Goal: Task Accomplishment & Management: Manage account settings

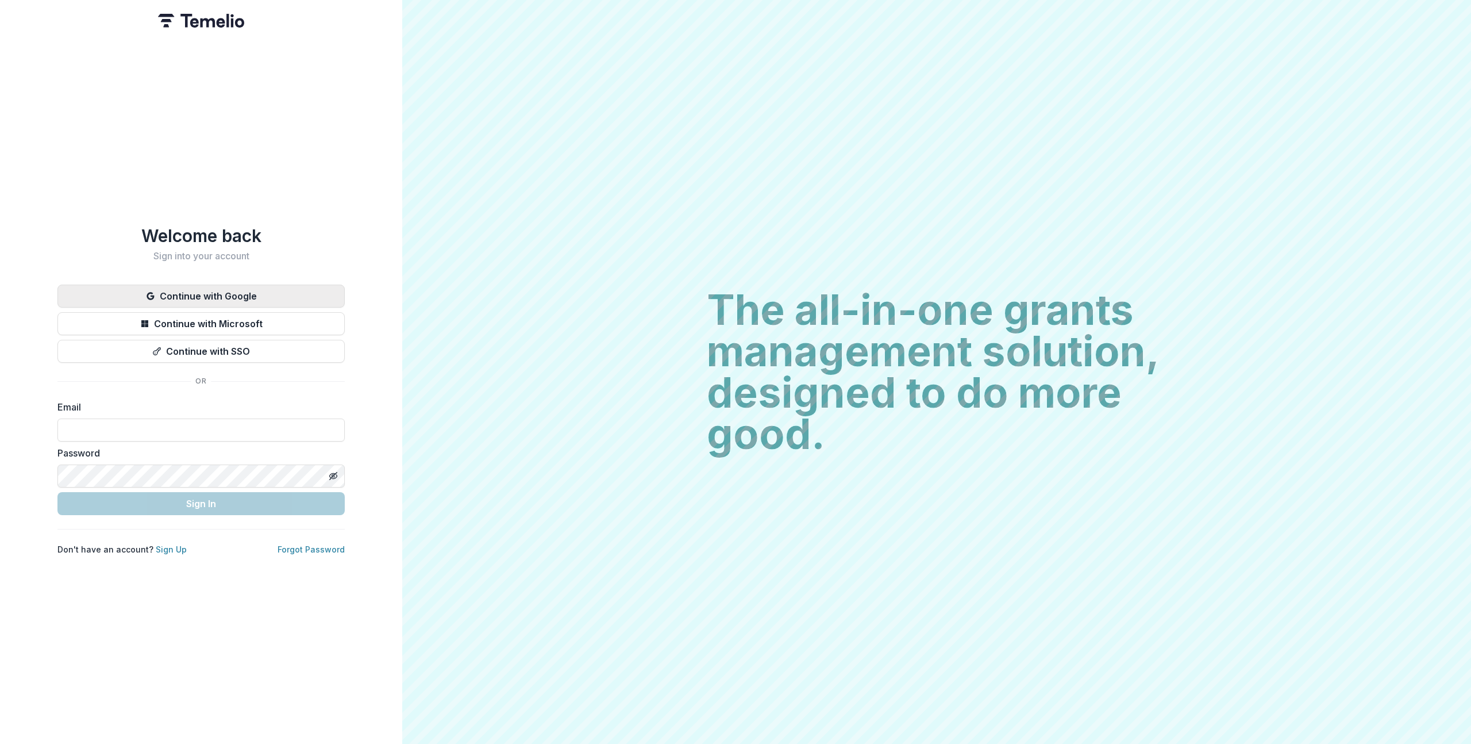
click at [176, 284] on button "Continue with Google" at bounding box center [200, 295] width 287 height 23
click at [175, 284] on button "Continue with Google" at bounding box center [200, 295] width 287 height 23
click at [178, 284] on button "Continue with Google" at bounding box center [200, 295] width 287 height 23
click at [179, 288] on button "Continue with Google" at bounding box center [200, 295] width 287 height 23
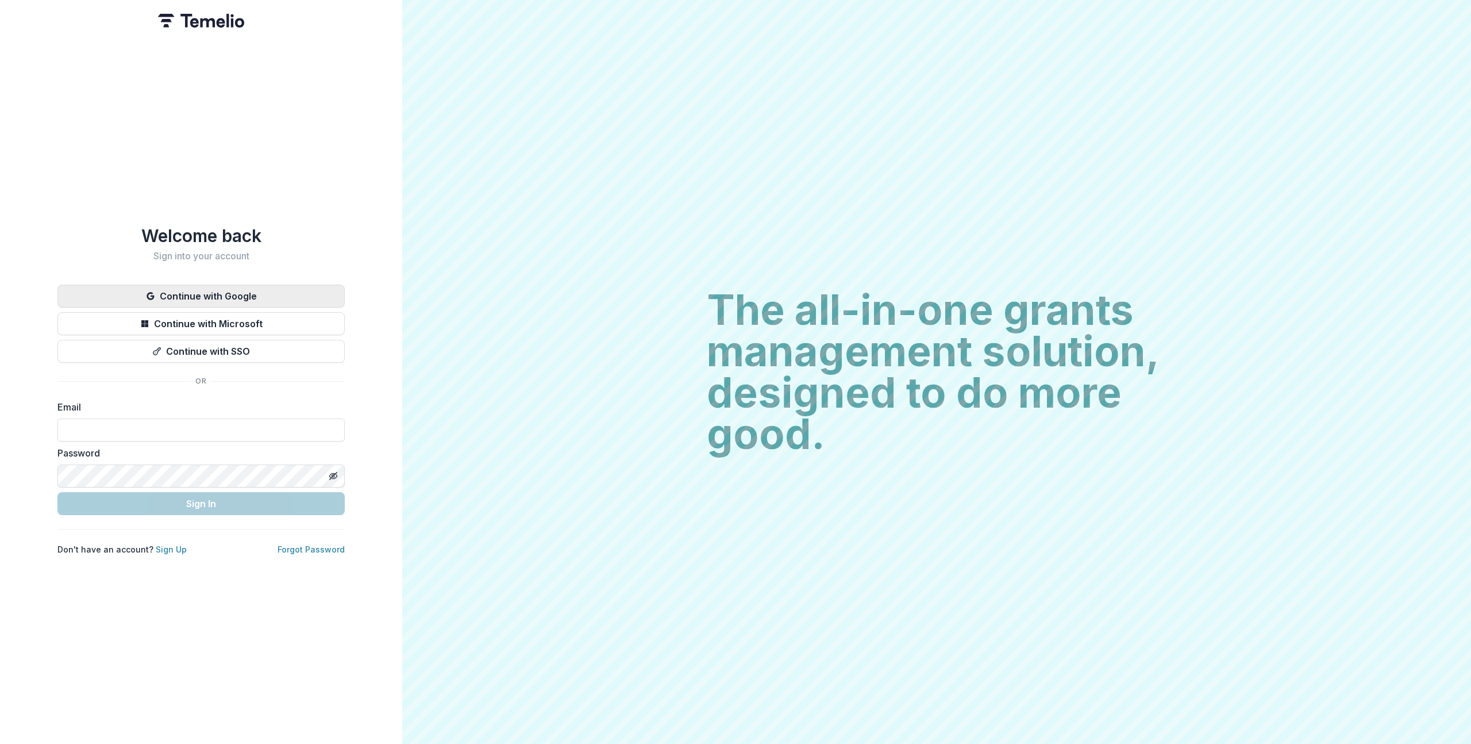
click at [179, 288] on button "Continue with Google" at bounding box center [200, 295] width 287 height 23
click at [313, 206] on div "Welcome back Sign into your account Continue with Google Continue with Microsof…" at bounding box center [201, 372] width 402 height 744
drag, startPoint x: 537, startPoint y: 275, endPoint x: 529, endPoint y: 271, distance: 9.5
click at [537, 275] on div "The all-in-one grants management solution, designed to do more good. The all-in…" at bounding box center [936, 372] width 1069 height 744
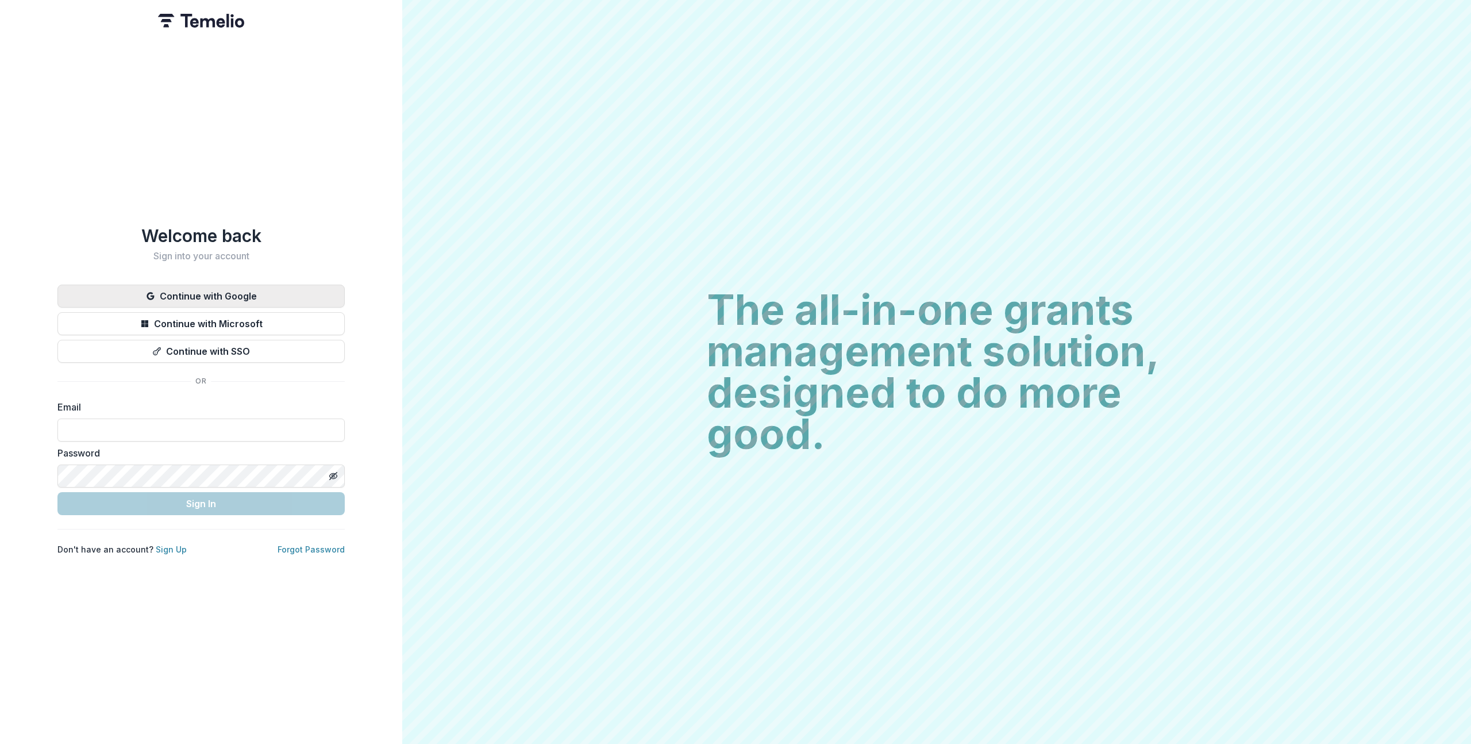
click at [256, 284] on button "Continue with Google" at bounding box center [200, 295] width 287 height 23
click at [255, 284] on button "Continue with Google" at bounding box center [200, 295] width 287 height 23
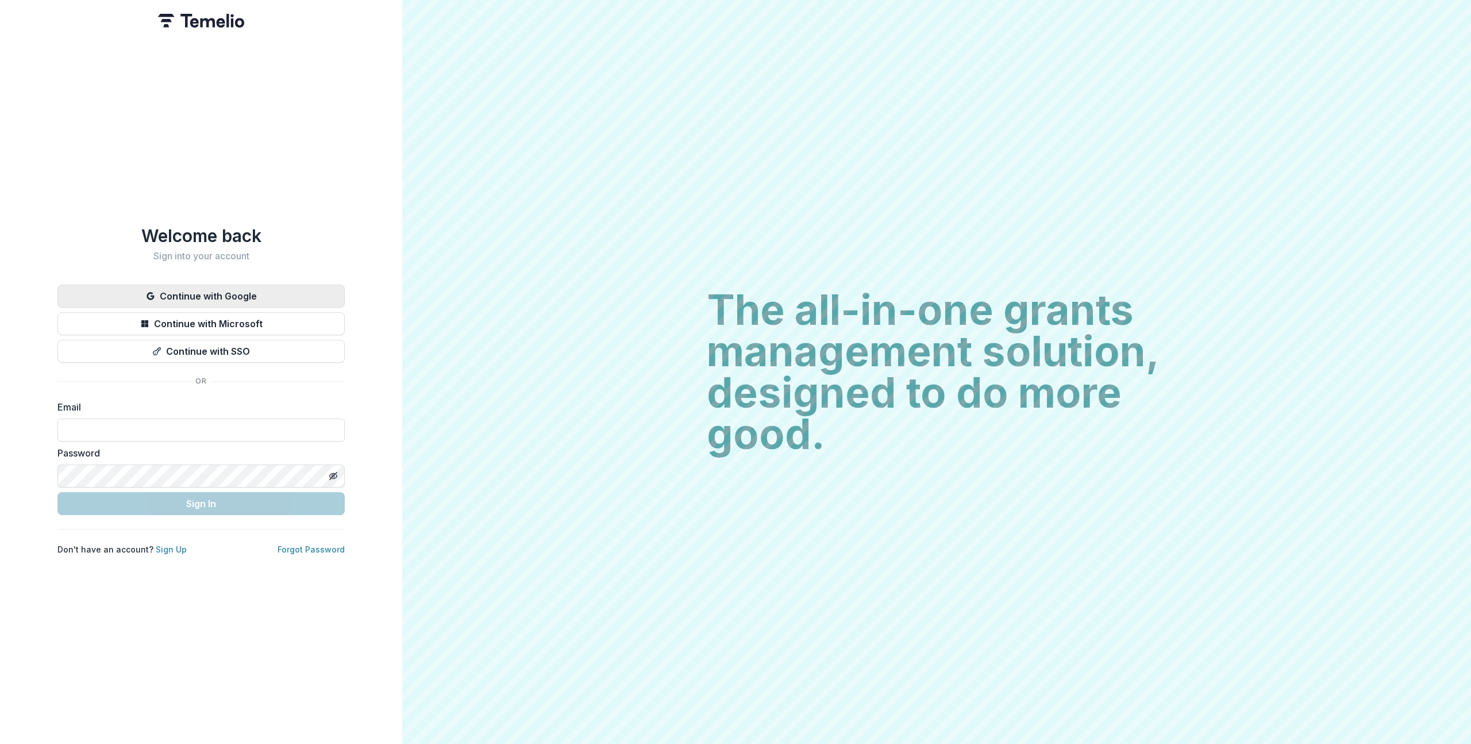
click at [255, 284] on button "Continue with Google" at bounding box center [200, 295] width 287 height 23
click at [250, 298] on button "Continue with Google" at bounding box center [200, 295] width 287 height 23
click at [251, 293] on button "Continue with Google" at bounding box center [200, 295] width 287 height 23
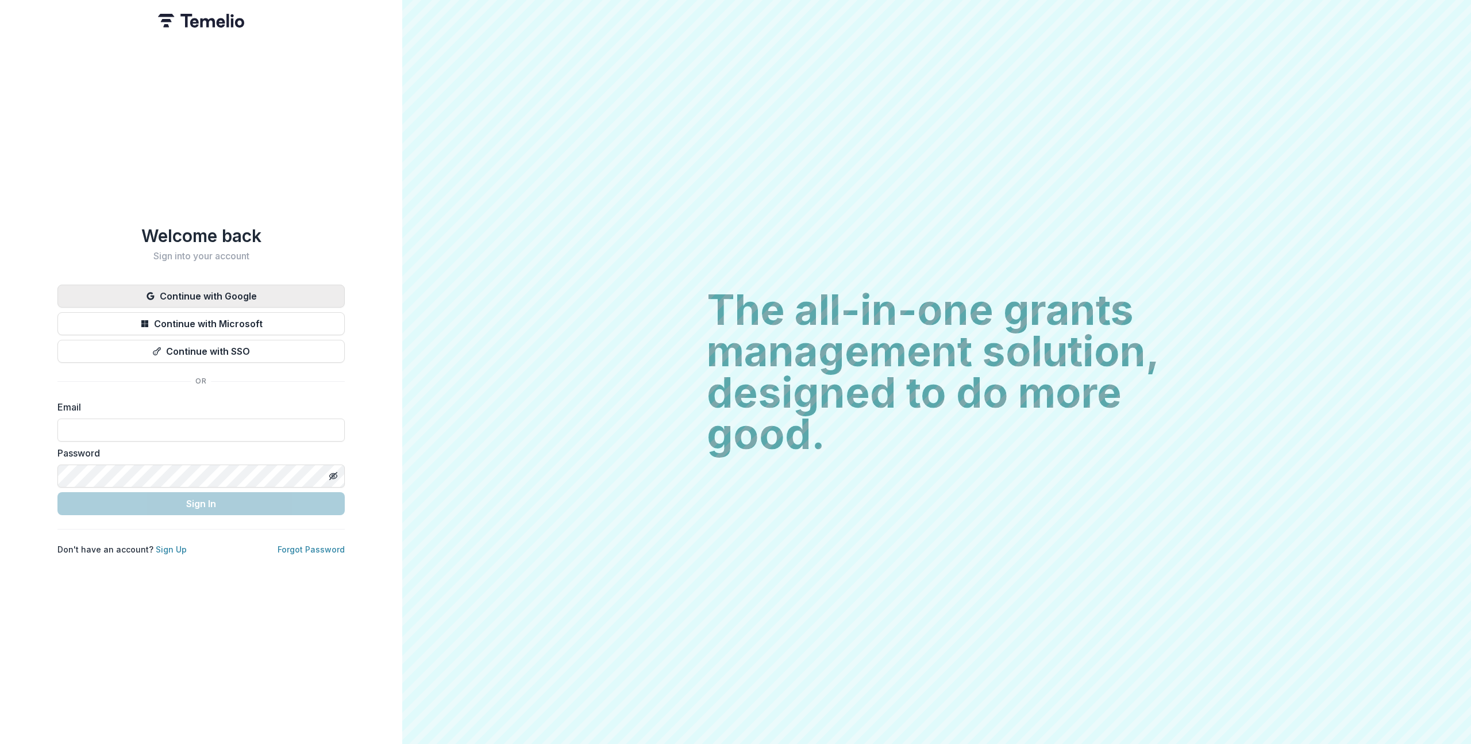
click at [251, 293] on button "Continue with Google" at bounding box center [200, 295] width 287 height 23
click at [252, 288] on button "Continue with Google" at bounding box center [200, 295] width 287 height 23
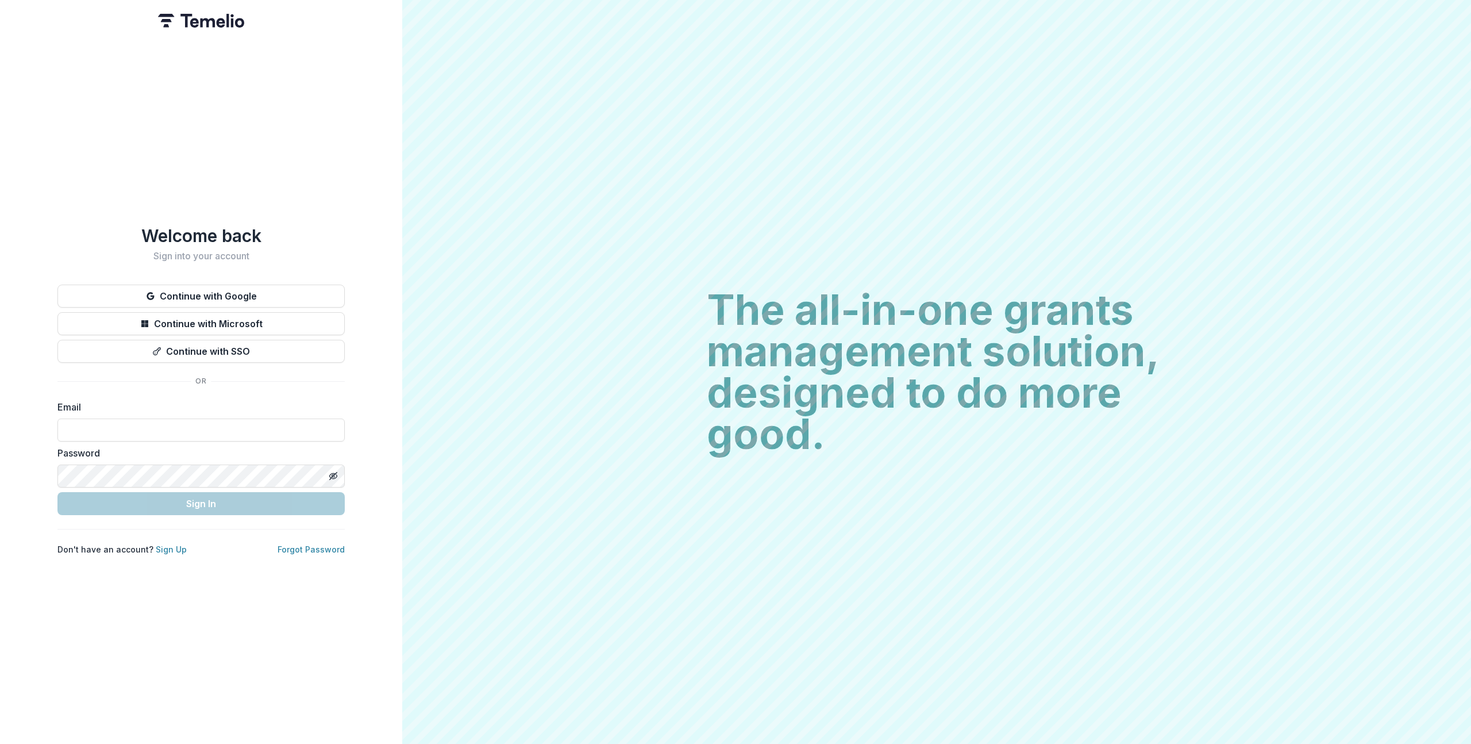
click at [287, 189] on div "Welcome back Sign into your account Continue with Google Continue with Microsof…" at bounding box center [201, 372] width 402 height 744
click at [220, 287] on button "Continue with Google" at bounding box center [200, 295] width 287 height 23
click at [220, 286] on button "Continue with Google" at bounding box center [200, 295] width 287 height 23
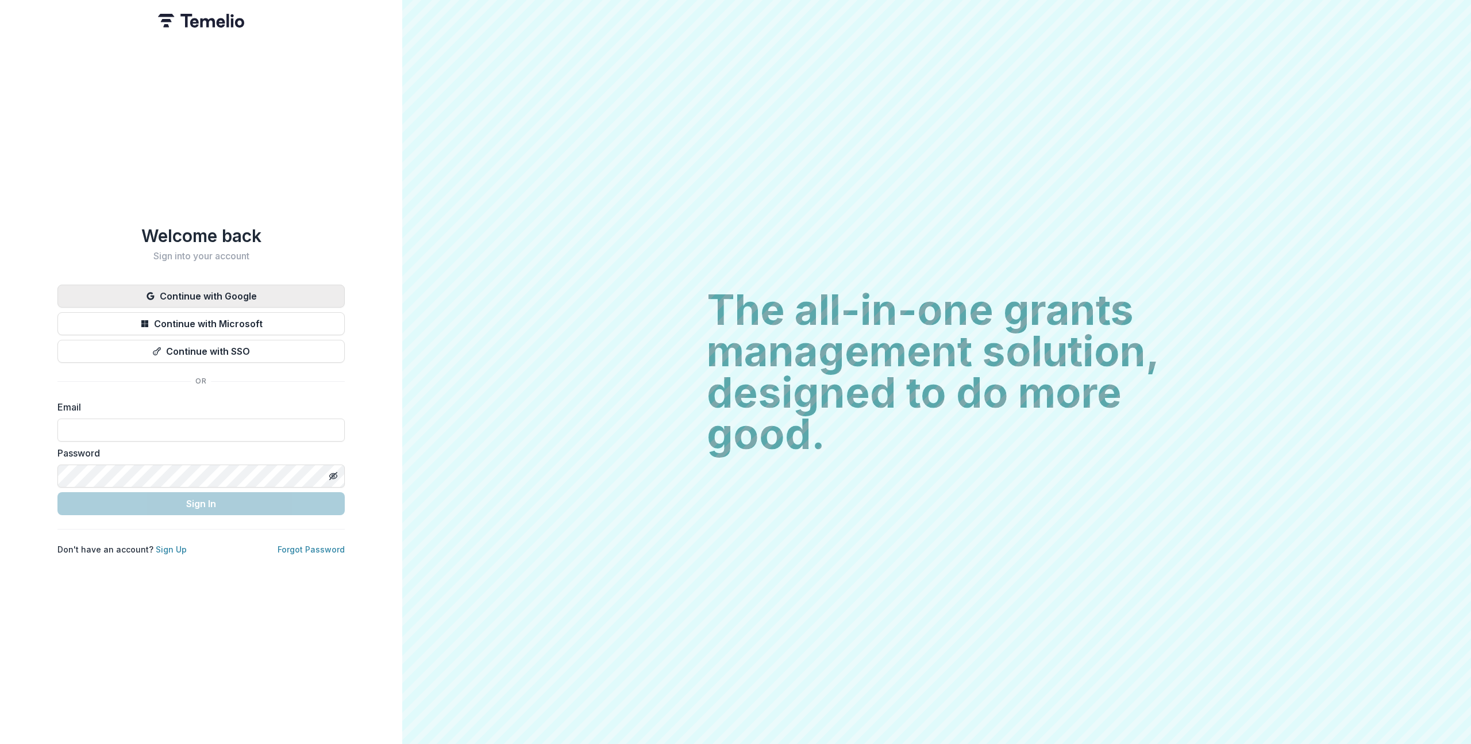
click at [220, 286] on button "Continue with Google" at bounding box center [200, 295] width 287 height 23
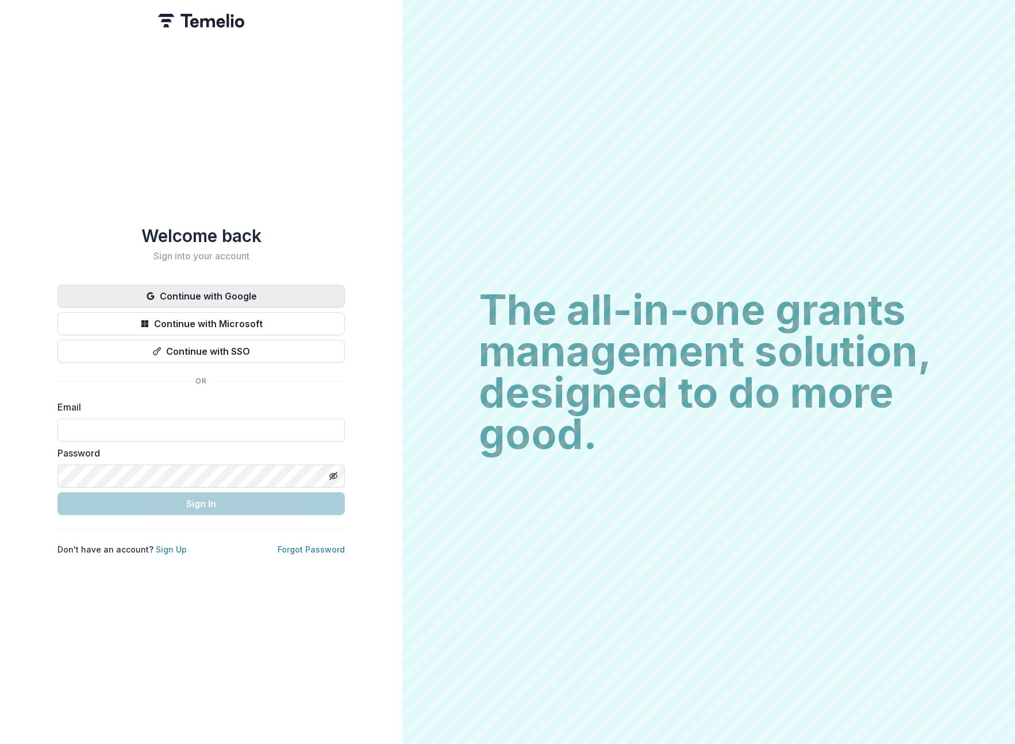
click at [274, 290] on button "Continue with Google" at bounding box center [200, 295] width 287 height 23
click at [164, 292] on button "Continue with Google" at bounding box center [200, 295] width 287 height 23
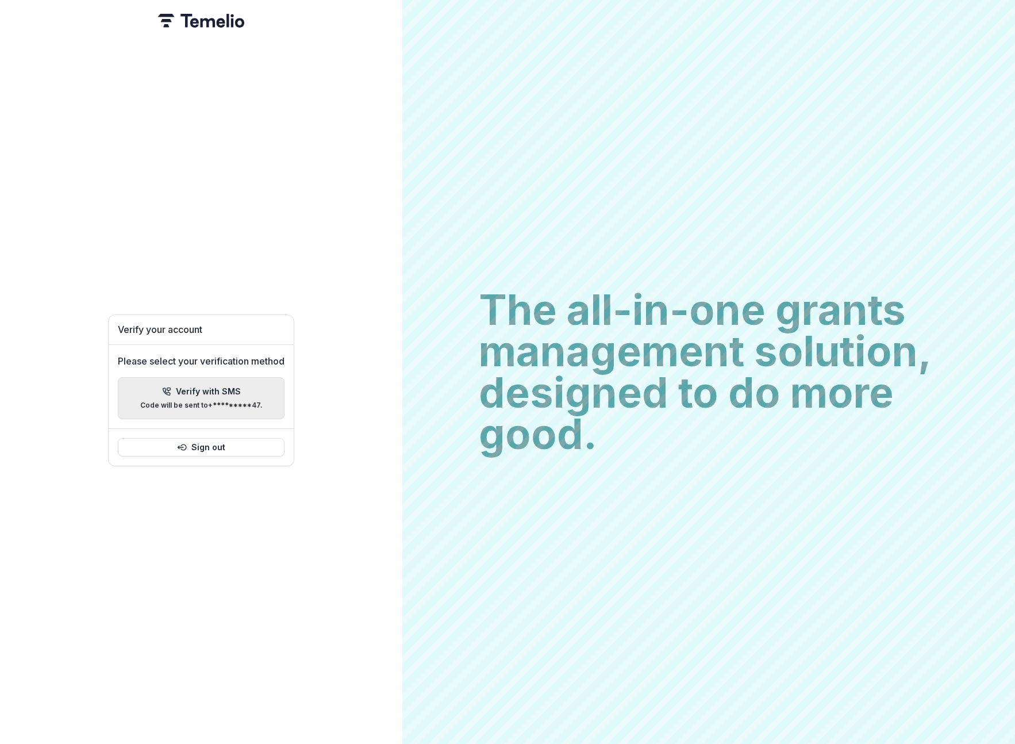
click at [238, 387] on p "Verify with SMS" at bounding box center [208, 392] width 65 height 10
paste input "******"
type input "*"
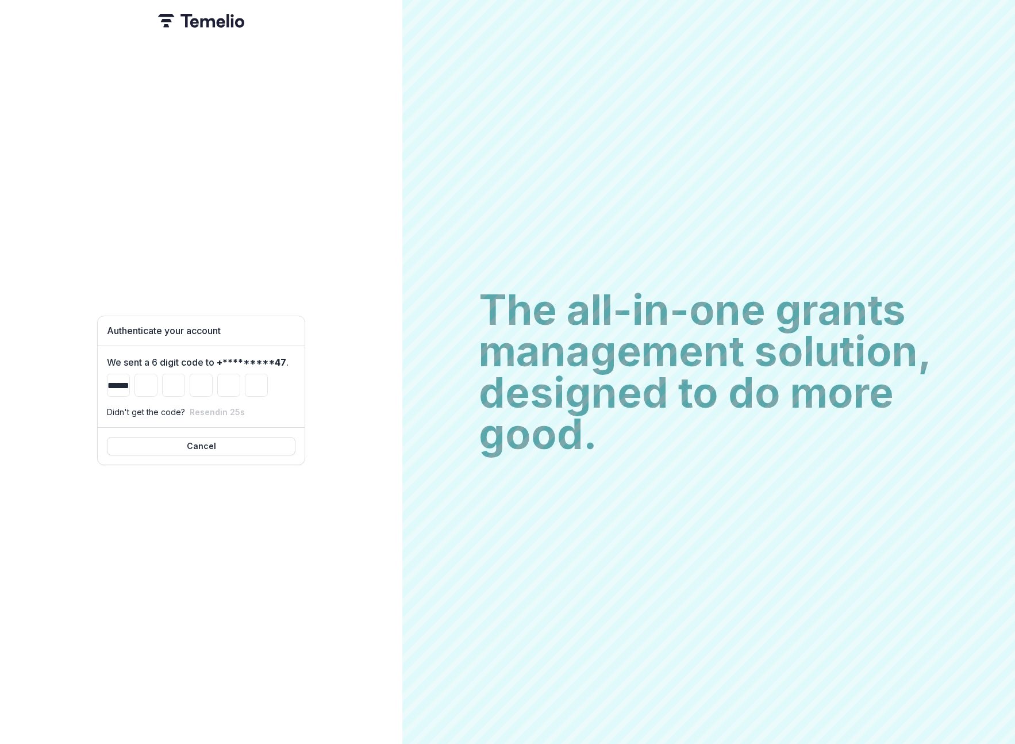
type input "*"
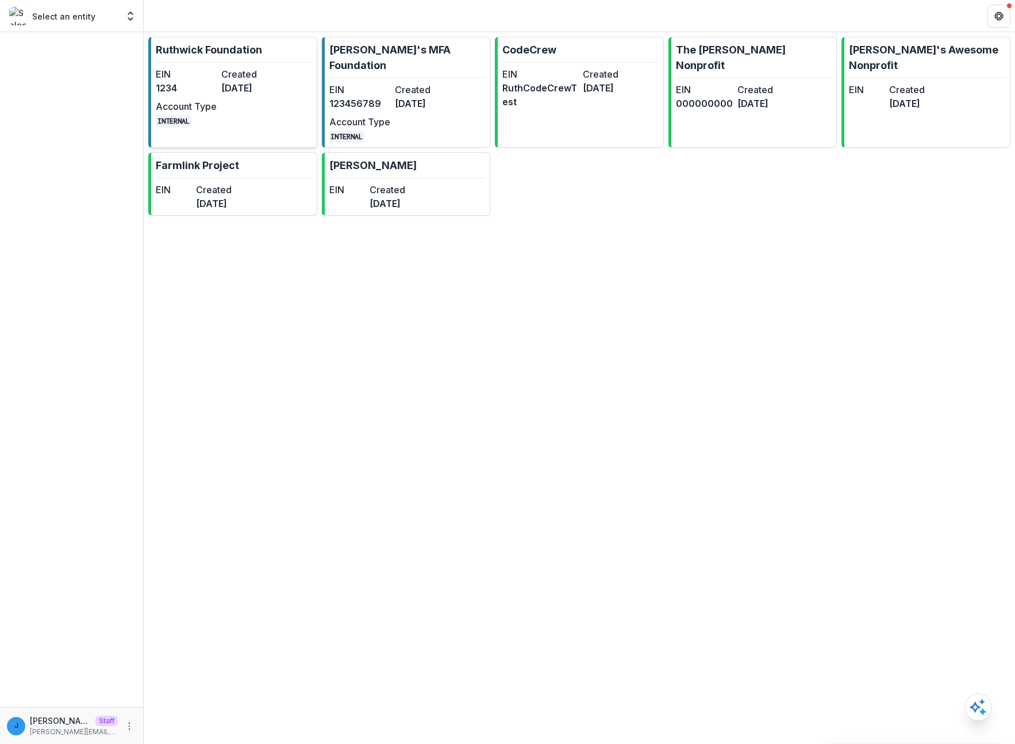
click at [253, 94] on dd "[DATE]" at bounding box center [251, 88] width 61 height 14
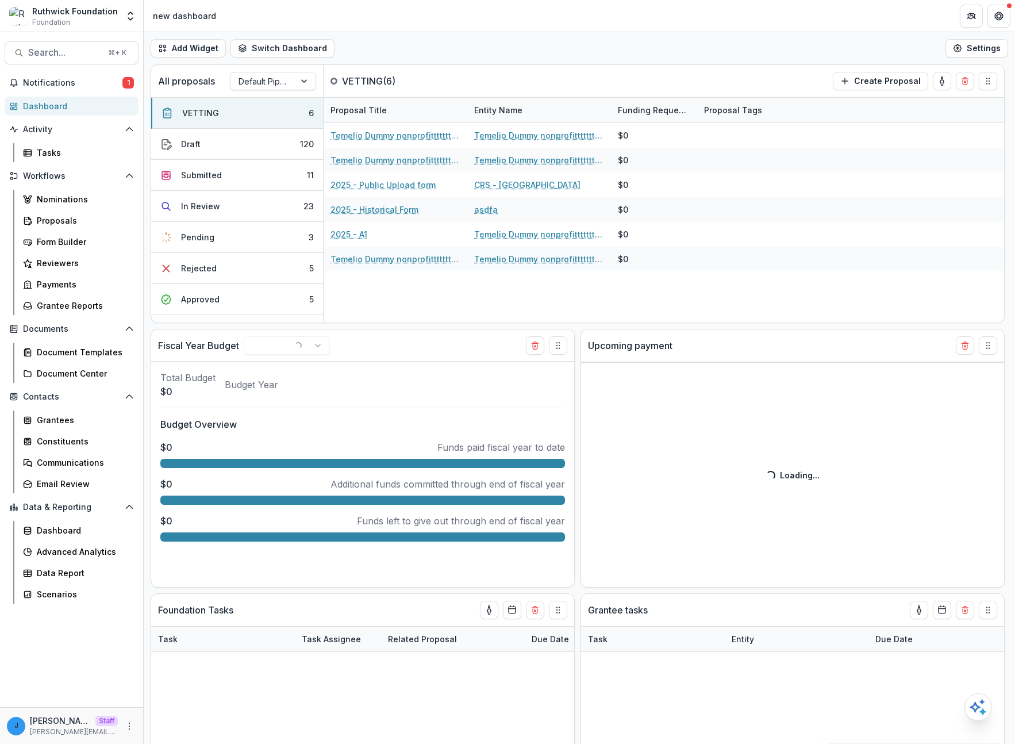
select select "******"
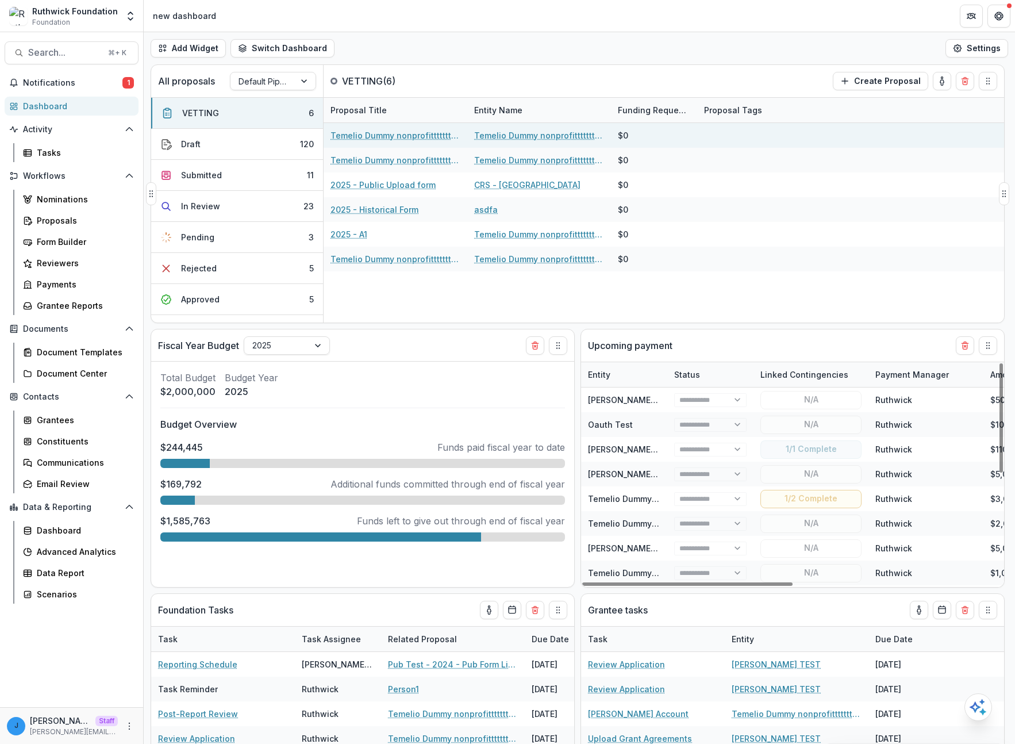
click at [376, 131] on link "Temelio Dummy nonprofittttttttt a4 sda16s5d - 2025 - A1" at bounding box center [395, 135] width 130 height 12
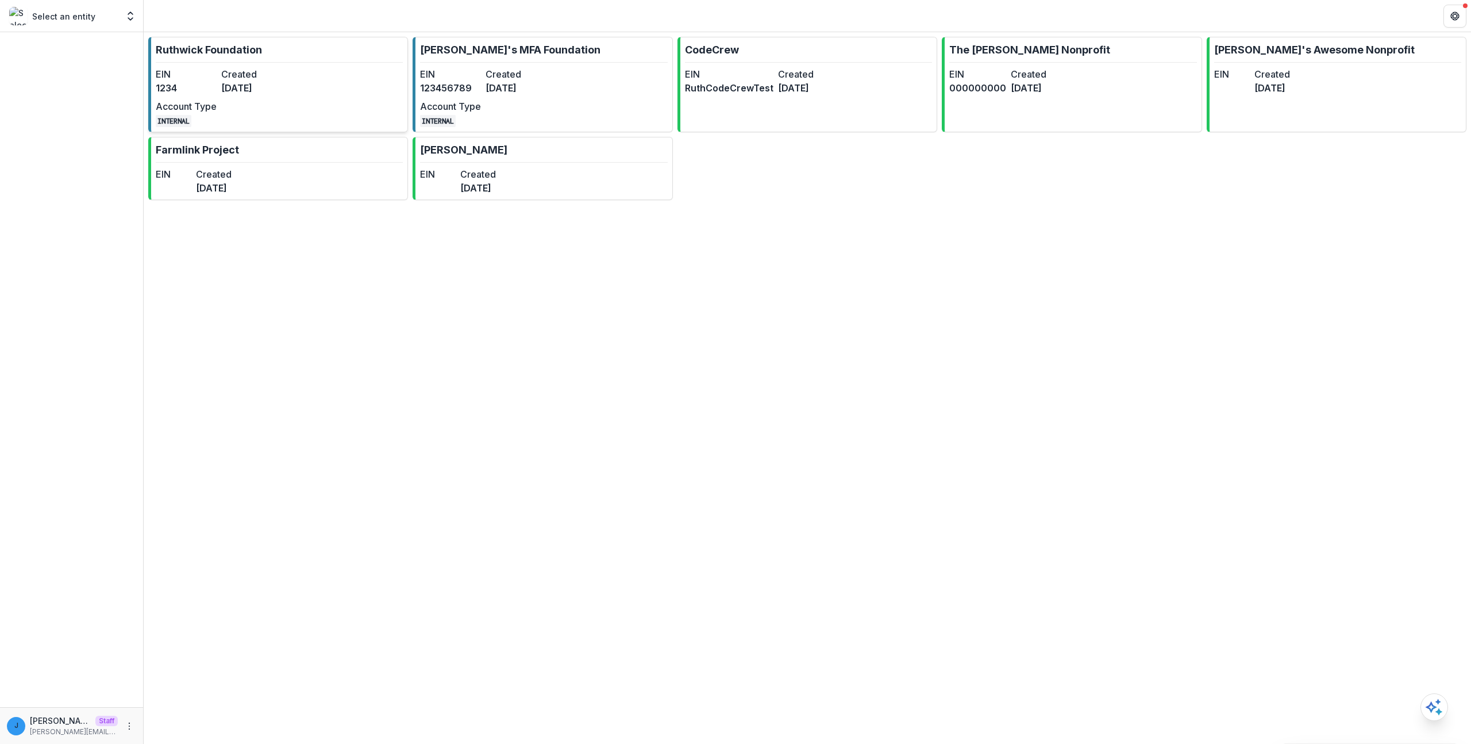
click at [206, 95] on div "EIN 1234 Created [DATE] Account Type INTERNAL" at bounding box center [219, 97] width 126 height 60
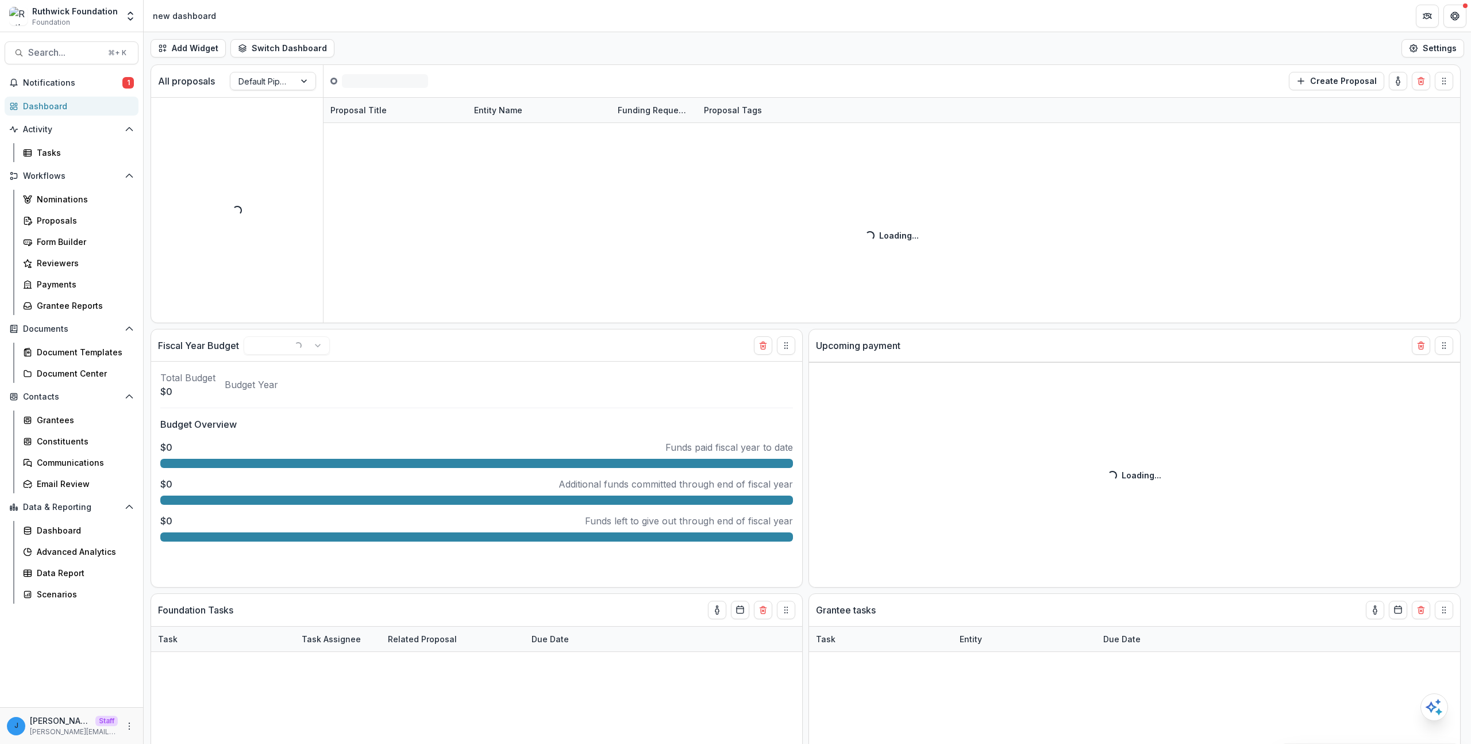
select select "******"
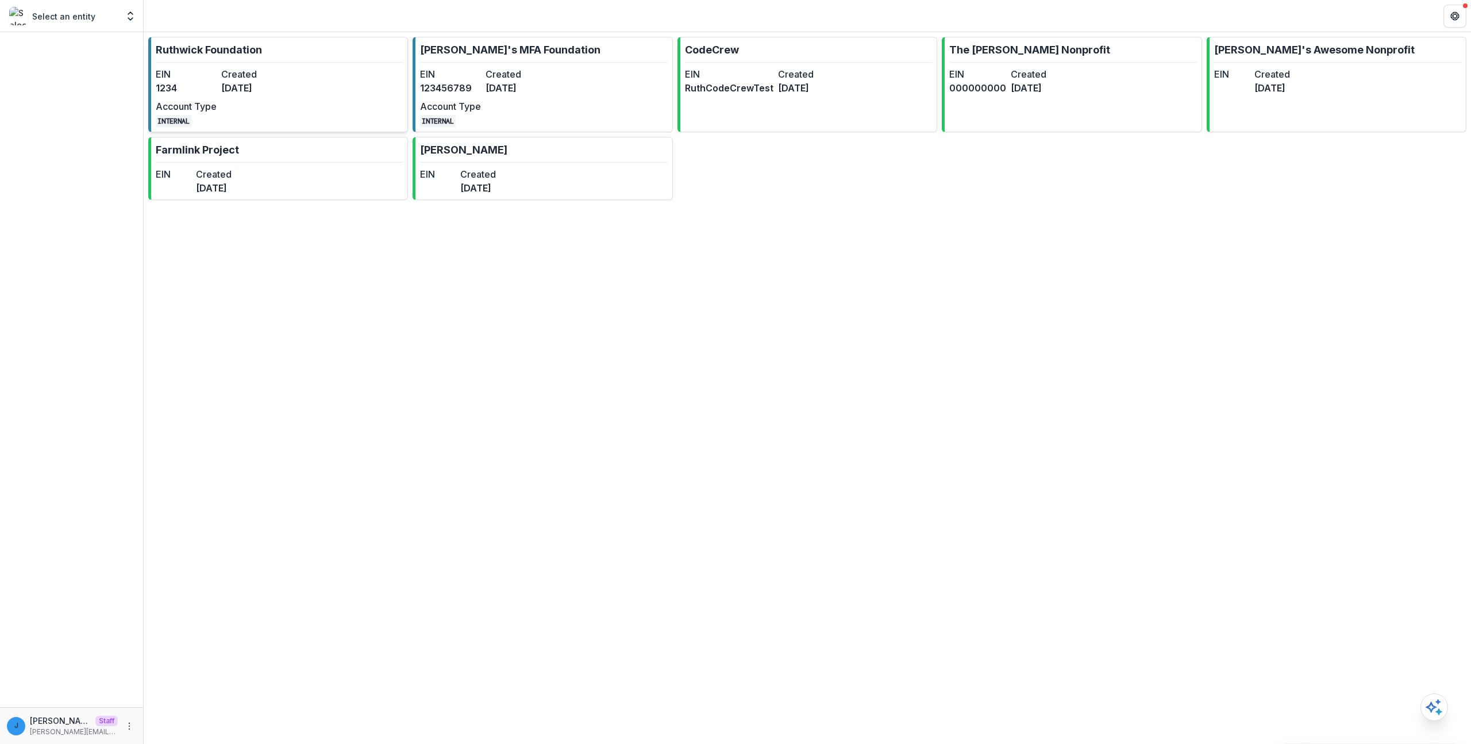
click at [288, 82] on link "Ruthwick Foundation EIN 1234 Created 3 years ago Account Type INTERNAL" at bounding box center [278, 84] width 260 height 95
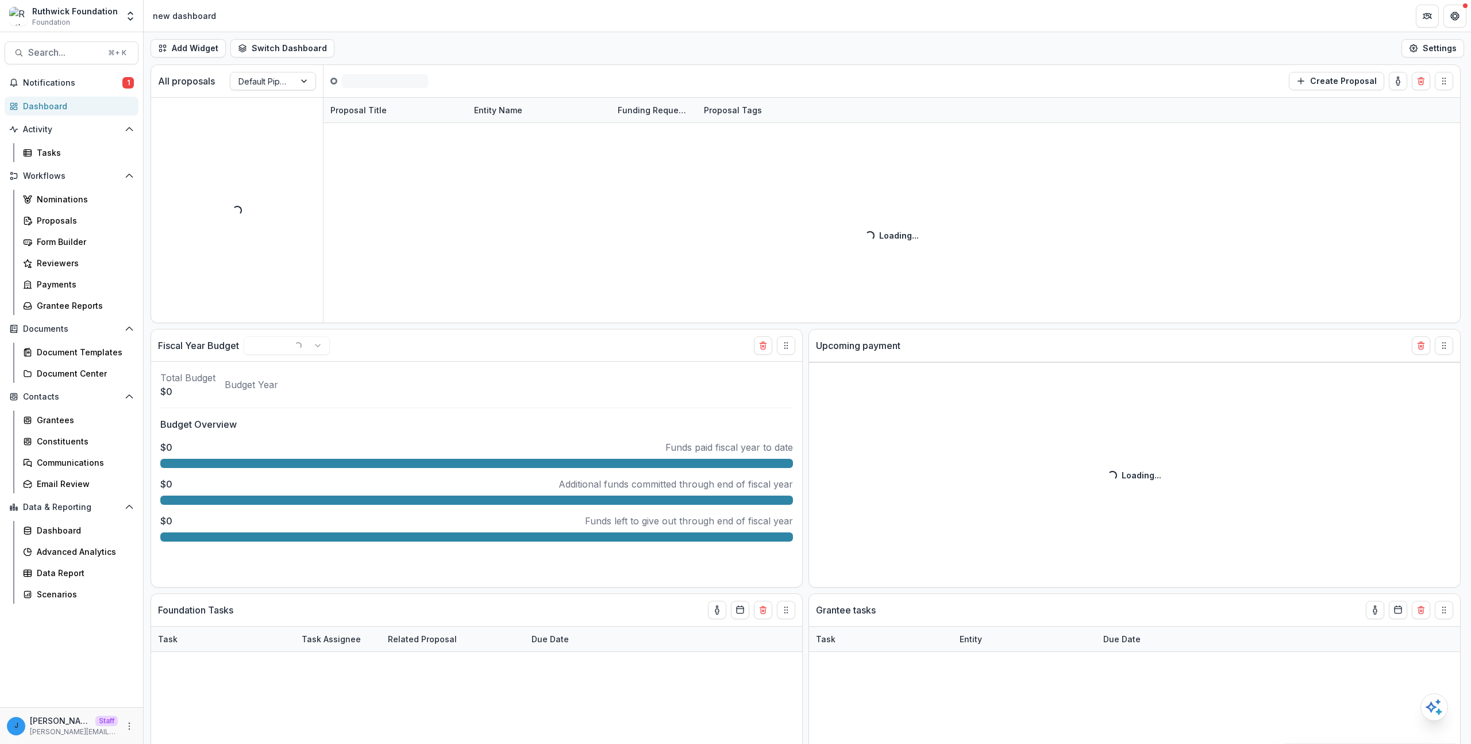
select select "******"
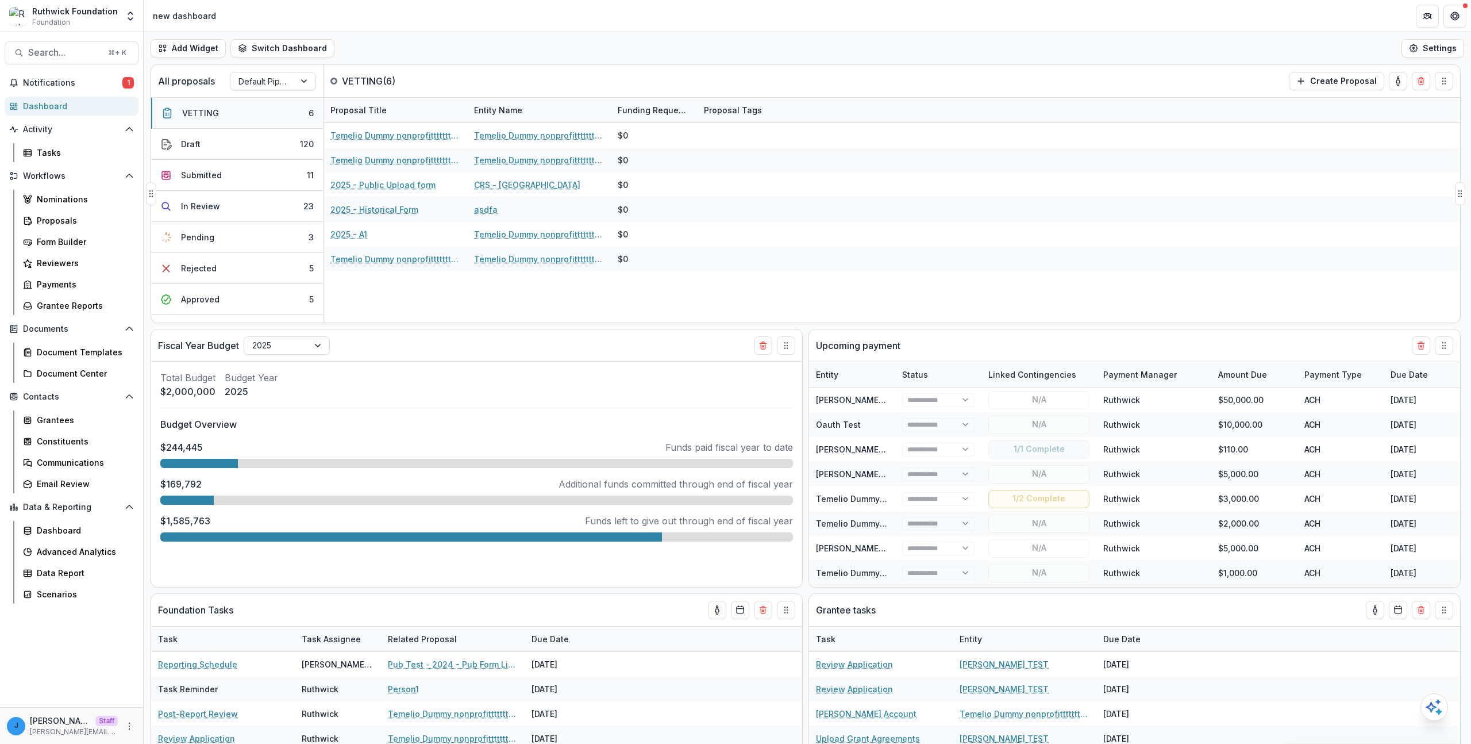
select select "******"
click at [291, 71] on div "All proposals Default Pipeline" at bounding box center [237, 81] width 172 height 32
click at [276, 81] on div at bounding box center [262, 81] width 48 height 14
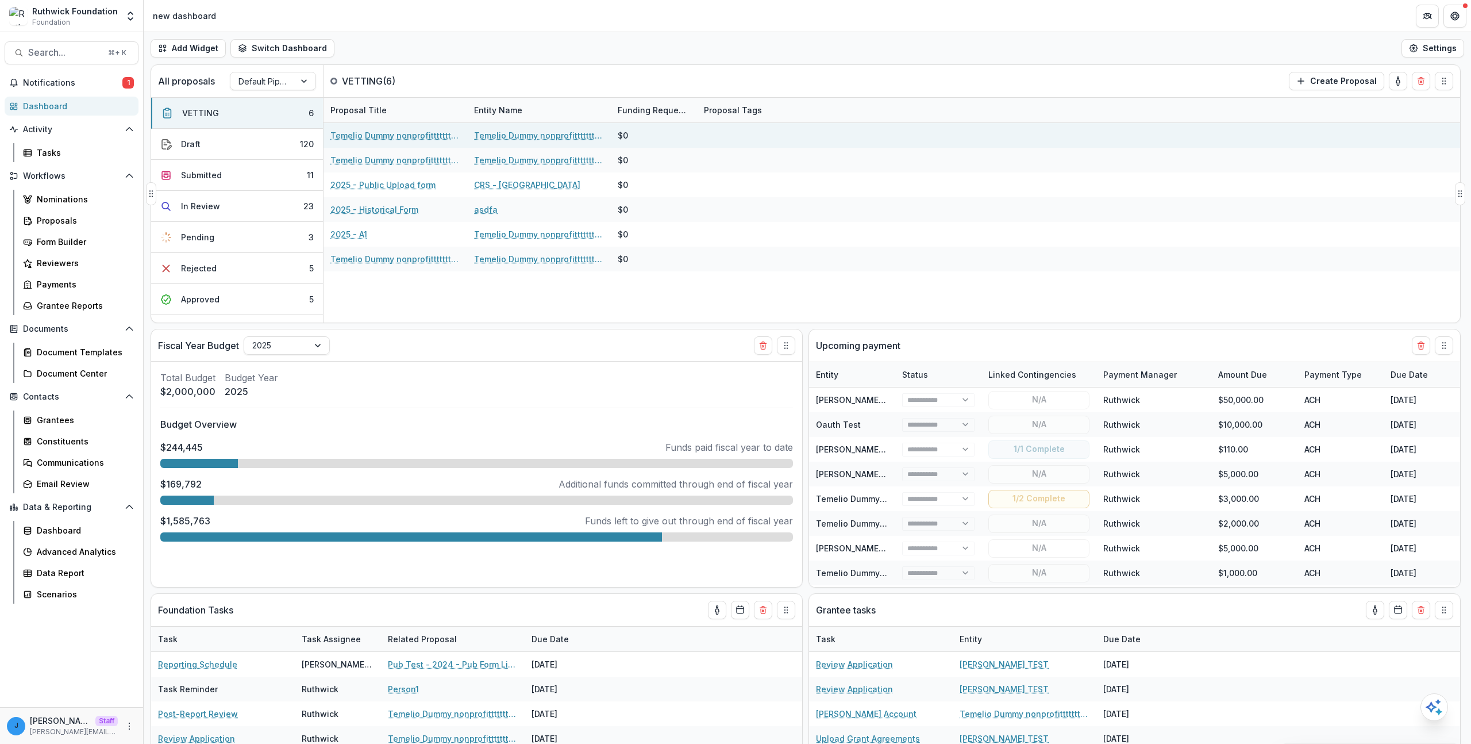
click at [386, 132] on link "Temelio Dummy nonprofittttttttt a4 sda16s5d - 2025 - A1" at bounding box center [395, 135] width 130 height 12
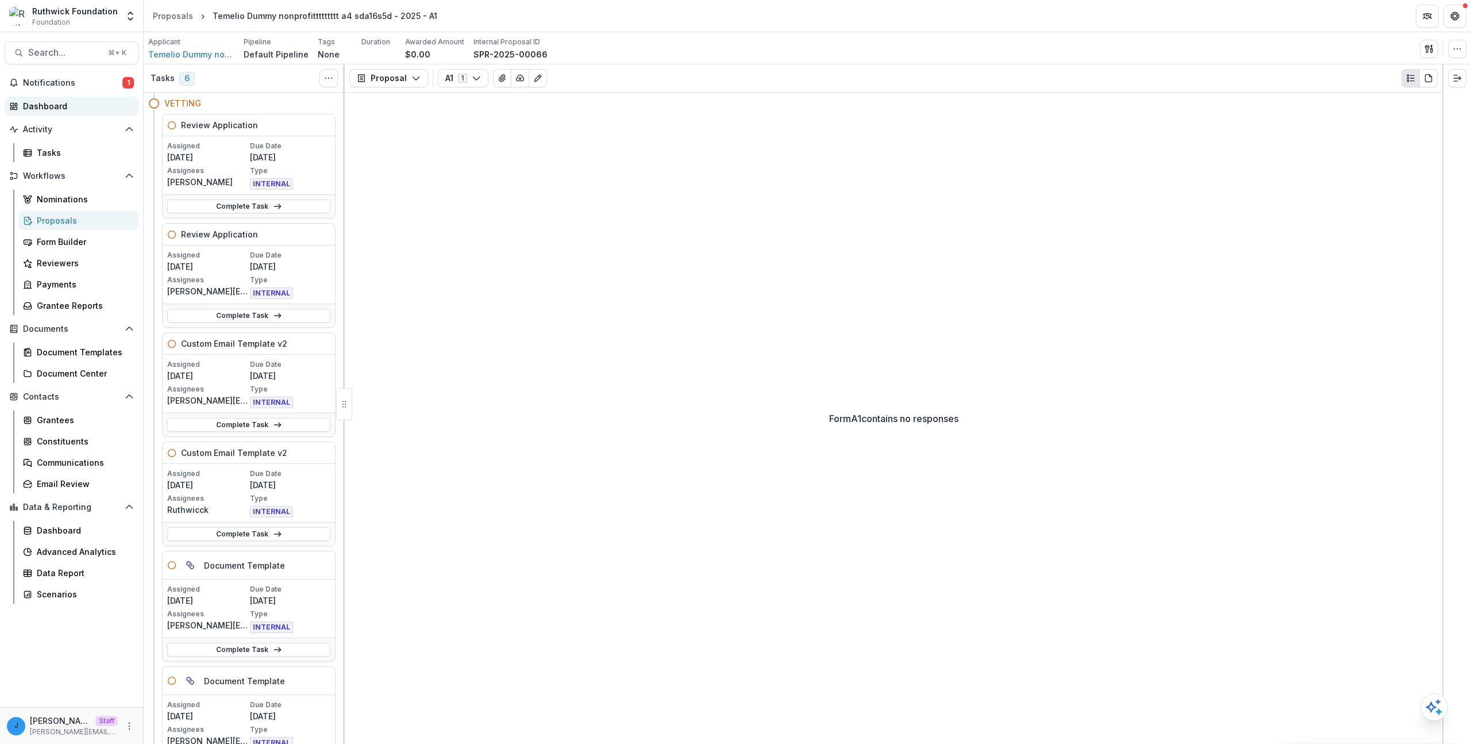
click at [80, 102] on div "Dashboard" at bounding box center [76, 106] width 106 height 12
select select "******"
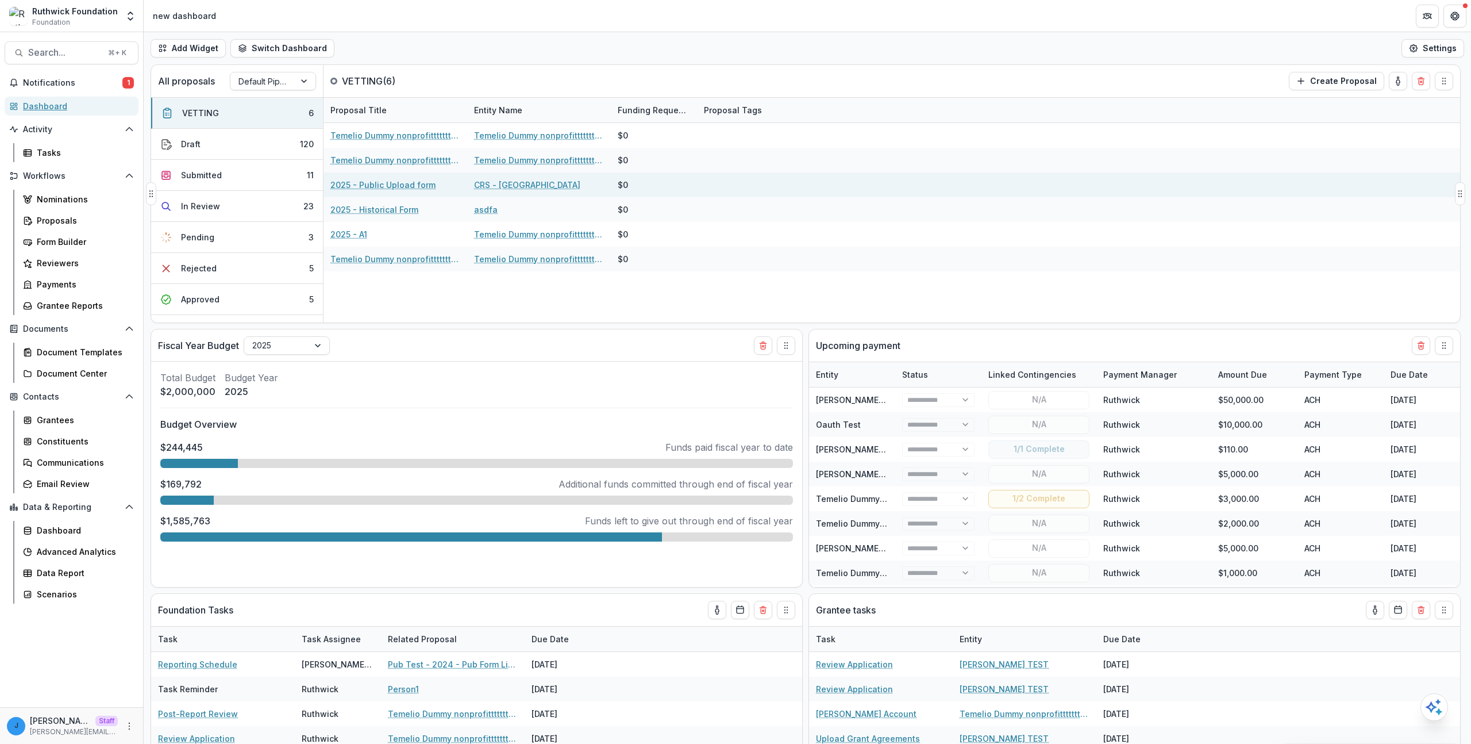
select select "******"
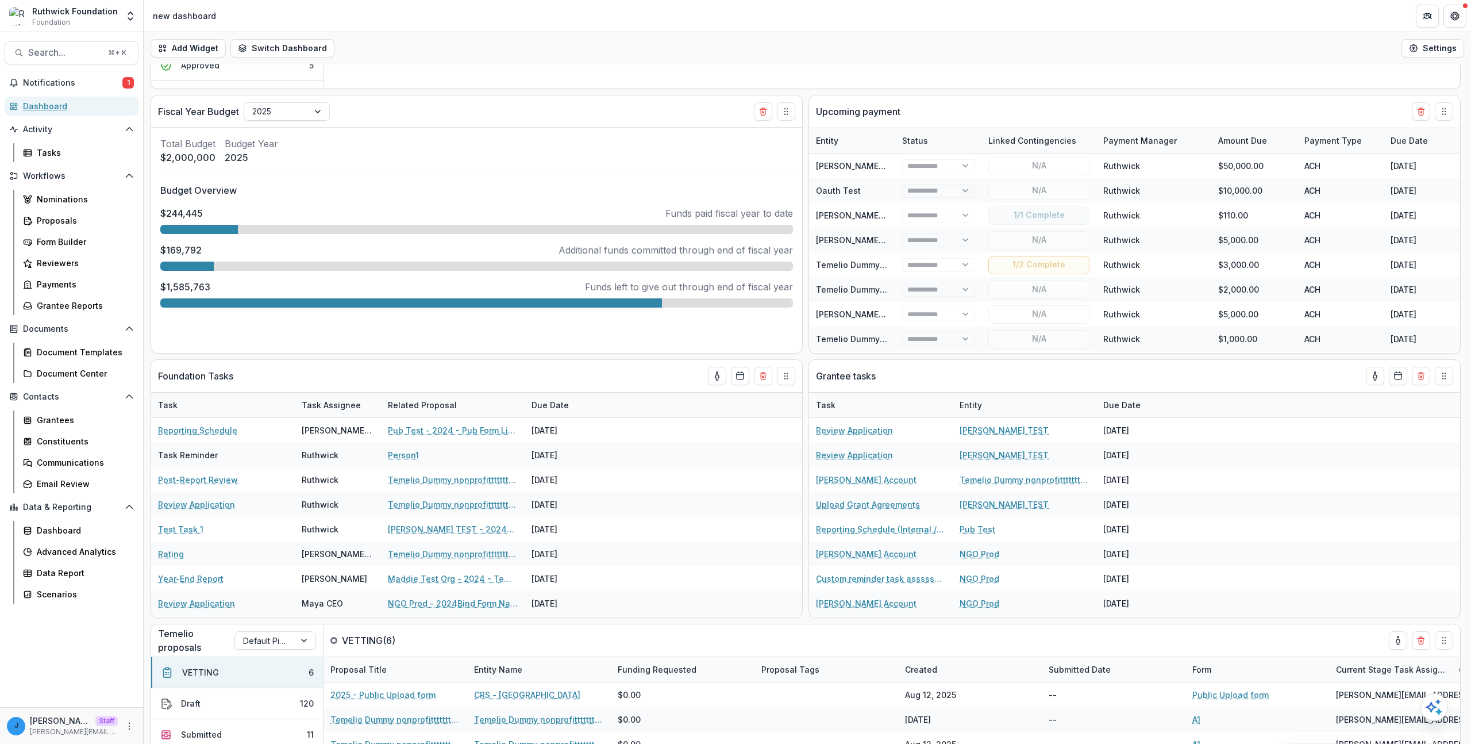
scroll to position [372, 0]
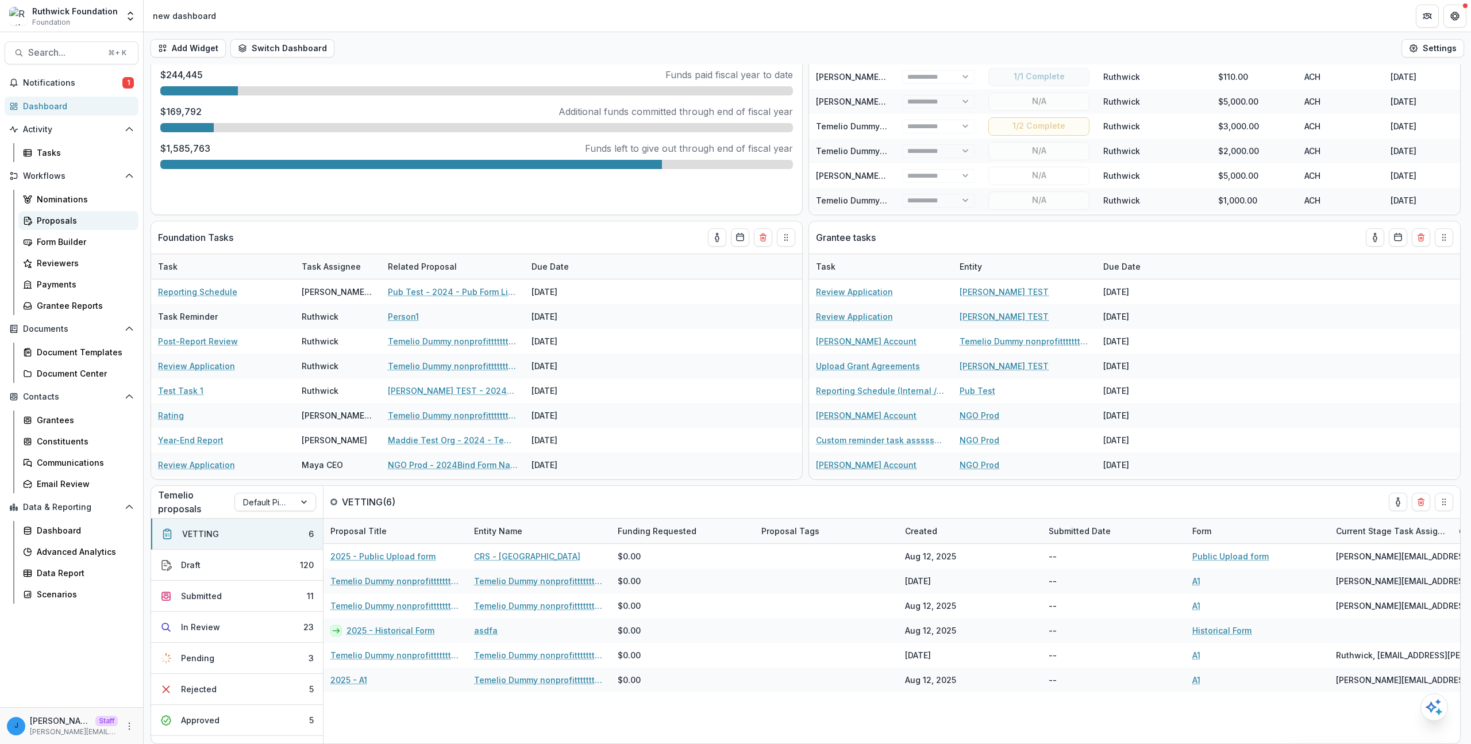
click at [76, 222] on div "Proposals" at bounding box center [83, 220] width 93 height 12
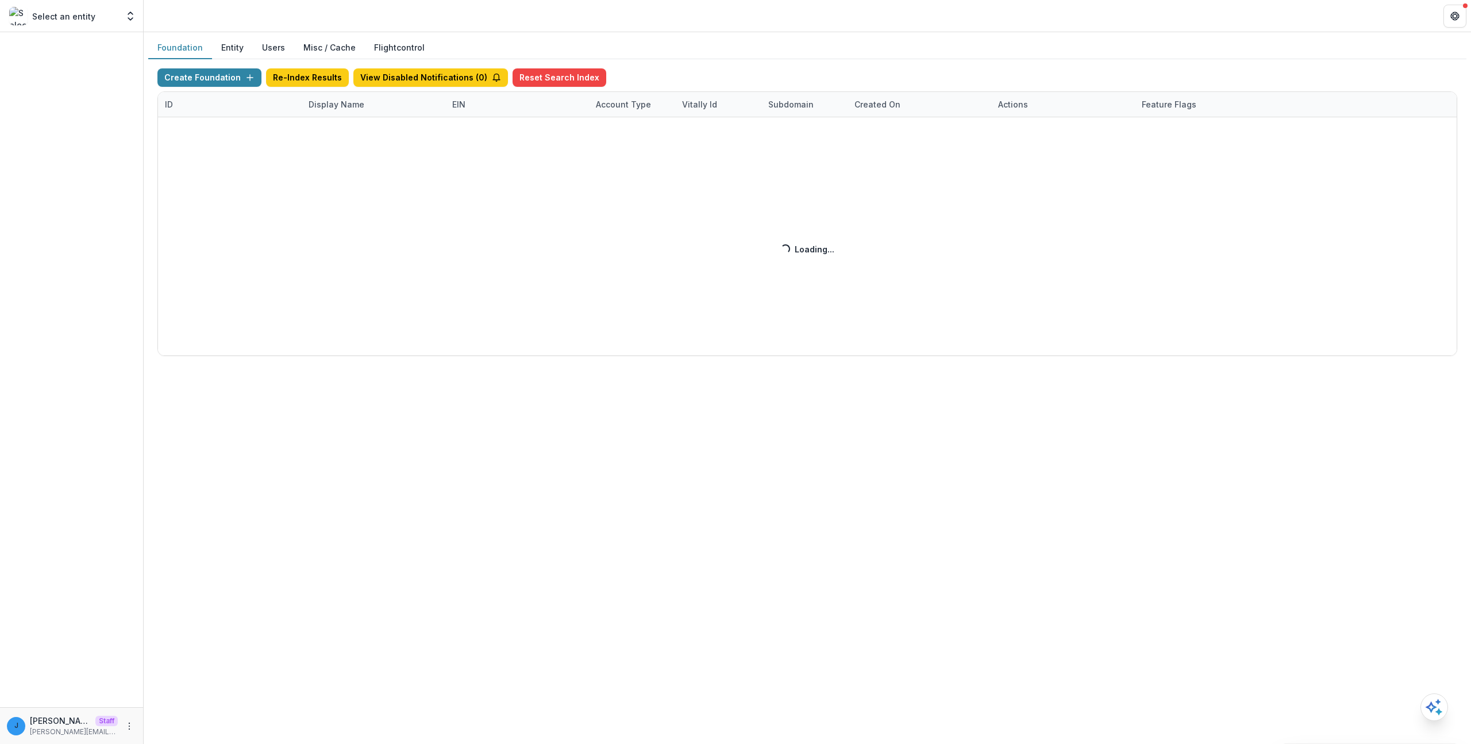
click at [323, 84] on div "Create Foundation Re-Index Results View Disabled Notifications ( 0 ) Reset Sear…" at bounding box center [807, 211] width 1300 height 287
click at [320, 102] on div "Create Foundation Re-Index Results View Disabled Notifications ( 0 ) Reset Sear…" at bounding box center [807, 211] width 1300 height 287
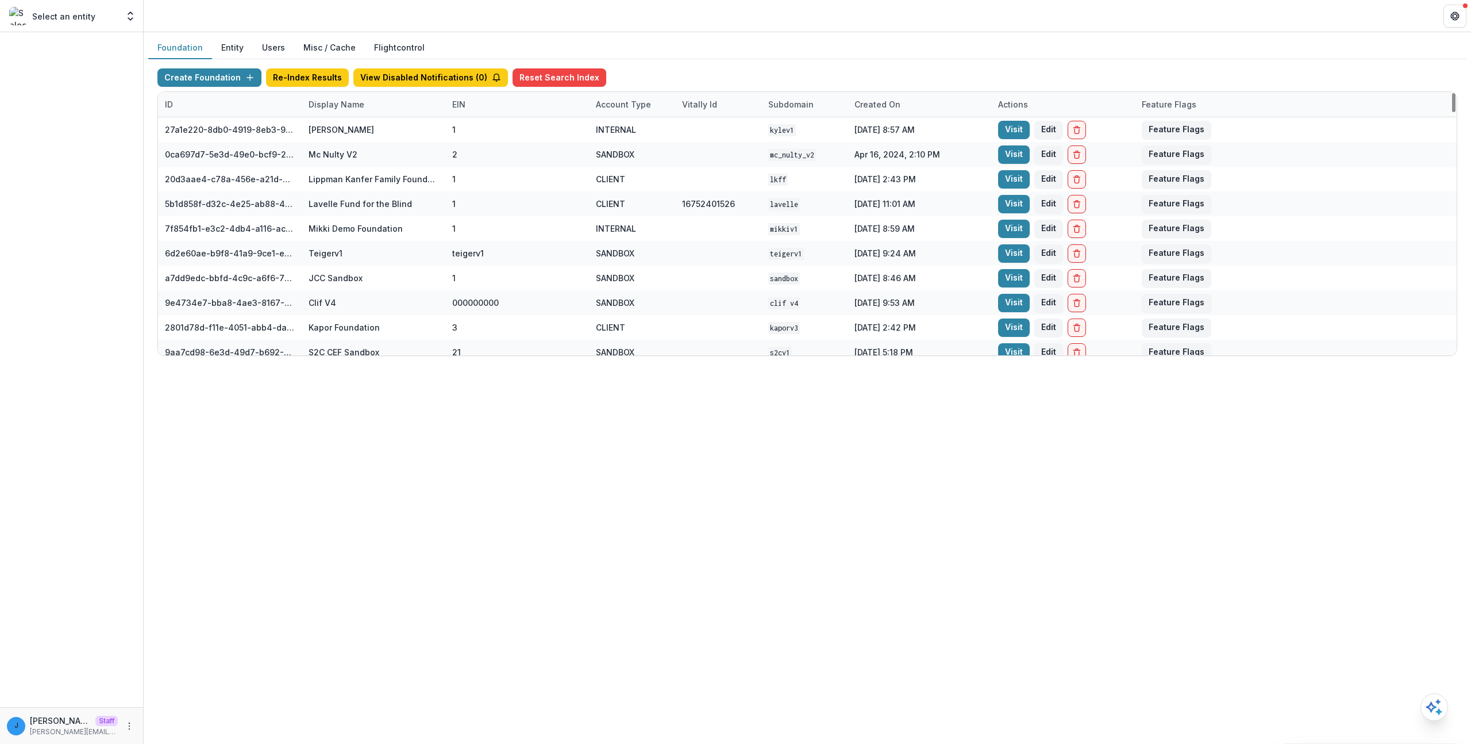
click at [313, 104] on div "Display Name" at bounding box center [337, 104] width 70 height 12
click at [326, 132] on input at bounding box center [373, 130] width 138 height 18
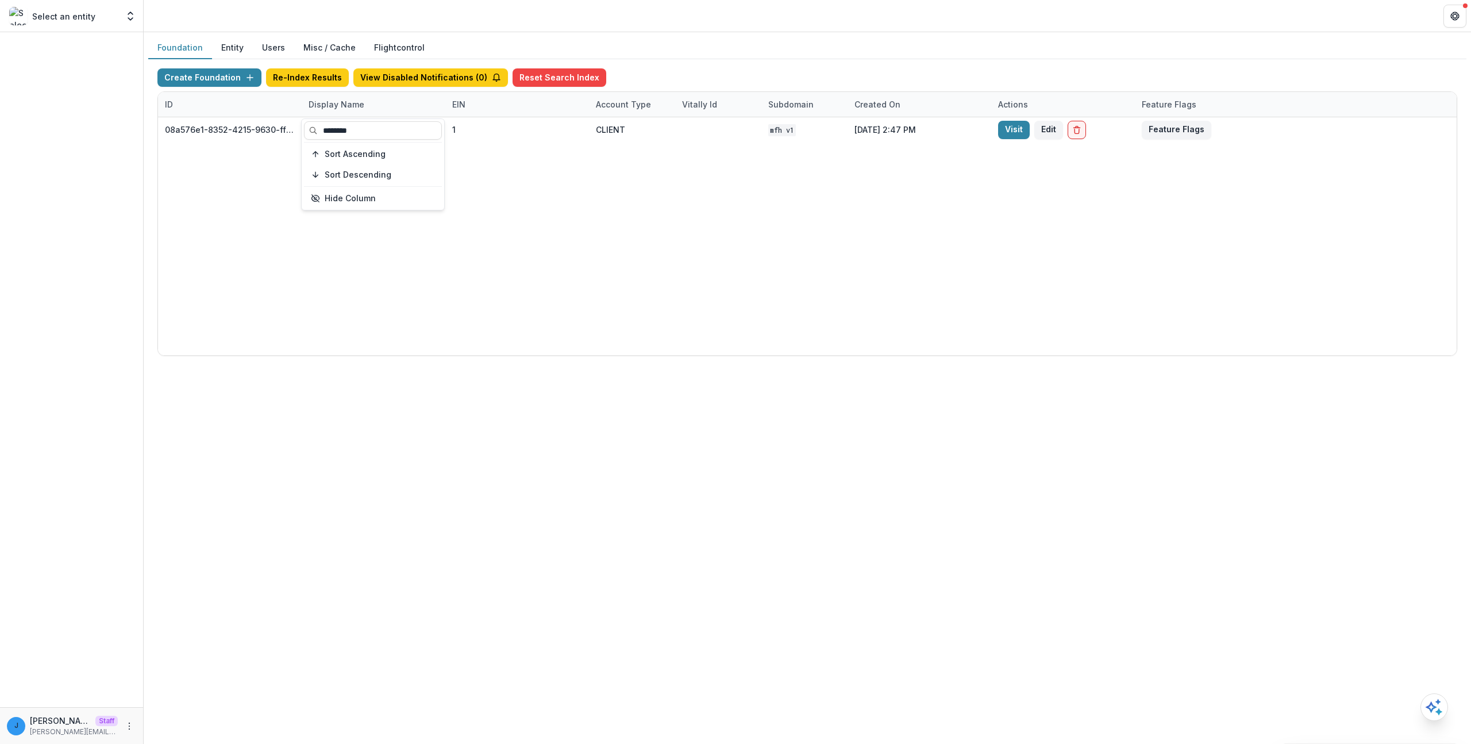
type input "********"
click at [444, 328] on div "08a576e1-8352-4215-9630-ff0d35d85970 Missouri Foundation for Health 1 CLIENT MF…" at bounding box center [807, 236] width 1299 height 238
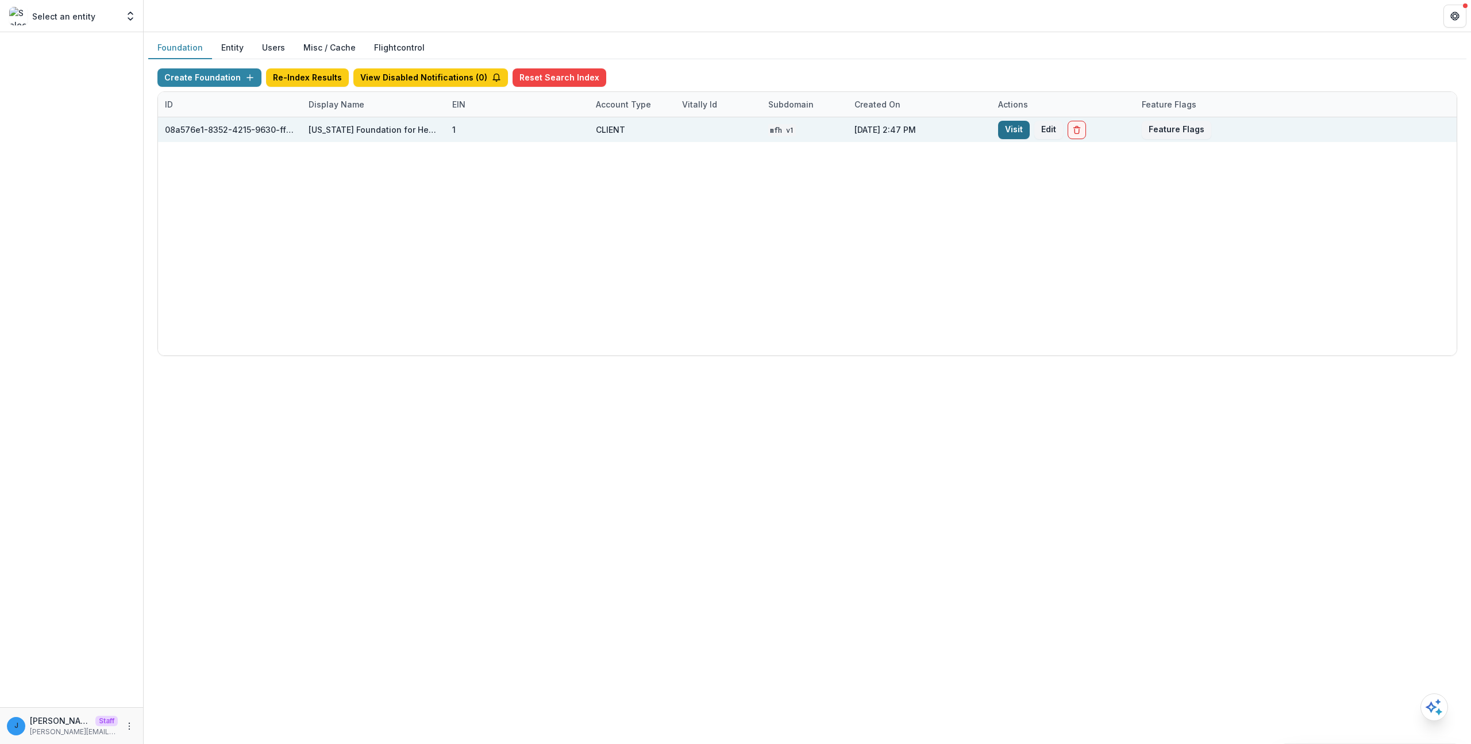
click at [1021, 123] on link "Visit" at bounding box center [1014, 130] width 32 height 18
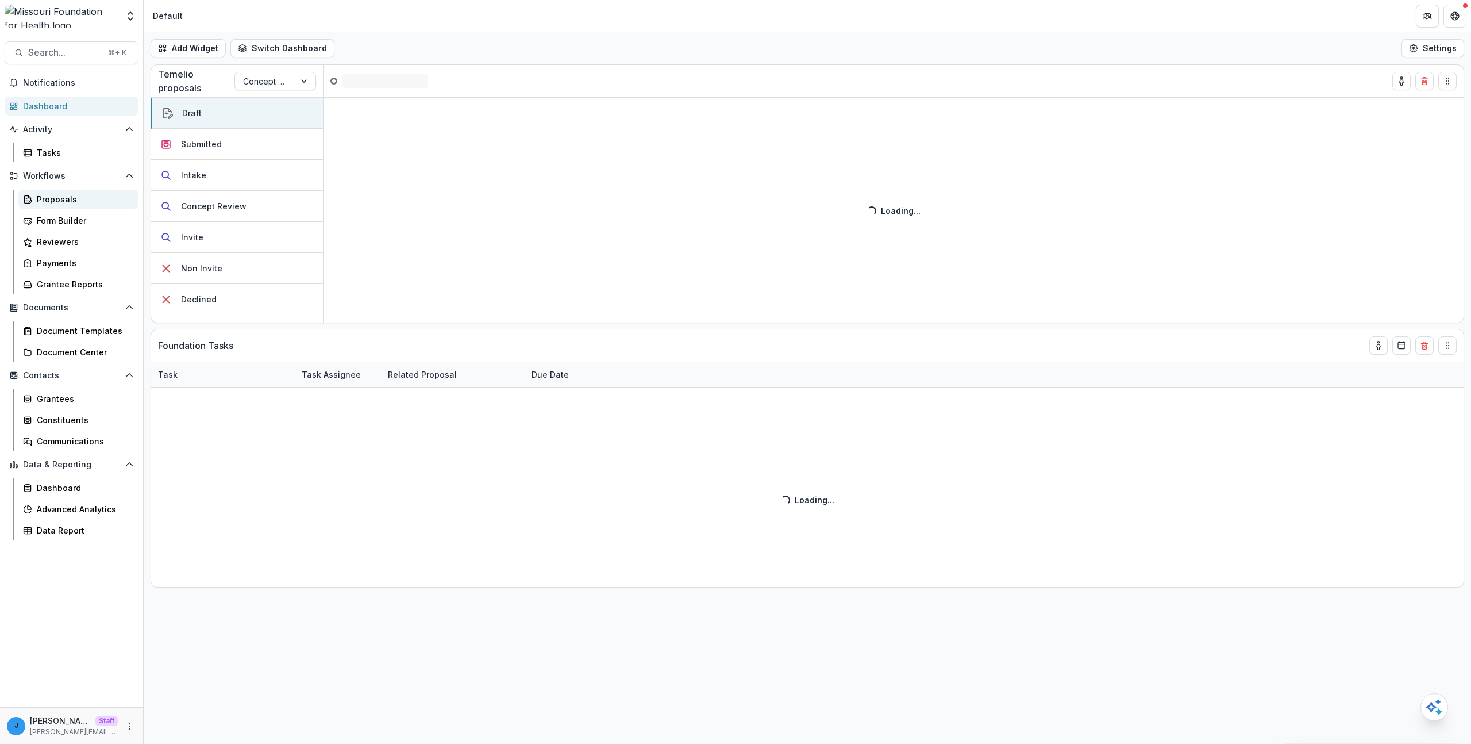
click at [61, 194] on div "Proposals" at bounding box center [83, 199] width 93 height 12
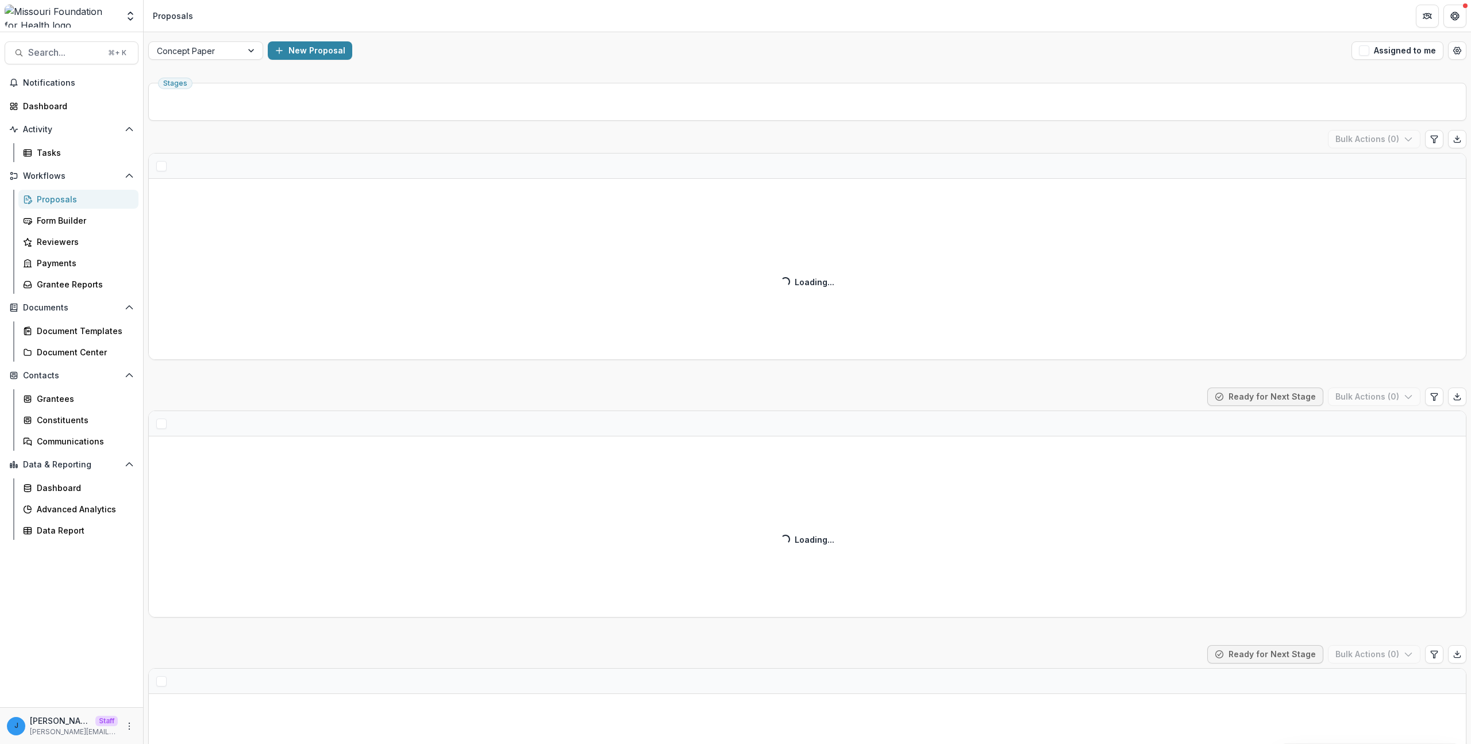
click at [338, 301] on div "Draft ( ) Bulk Actions ( 0 ) Loading... Loading..." at bounding box center [807, 245] width 1318 height 230
click at [82, 199] on div "Proposals" at bounding box center [83, 199] width 93 height 12
click at [60, 106] on div "Dashboard" at bounding box center [76, 106] width 106 height 12
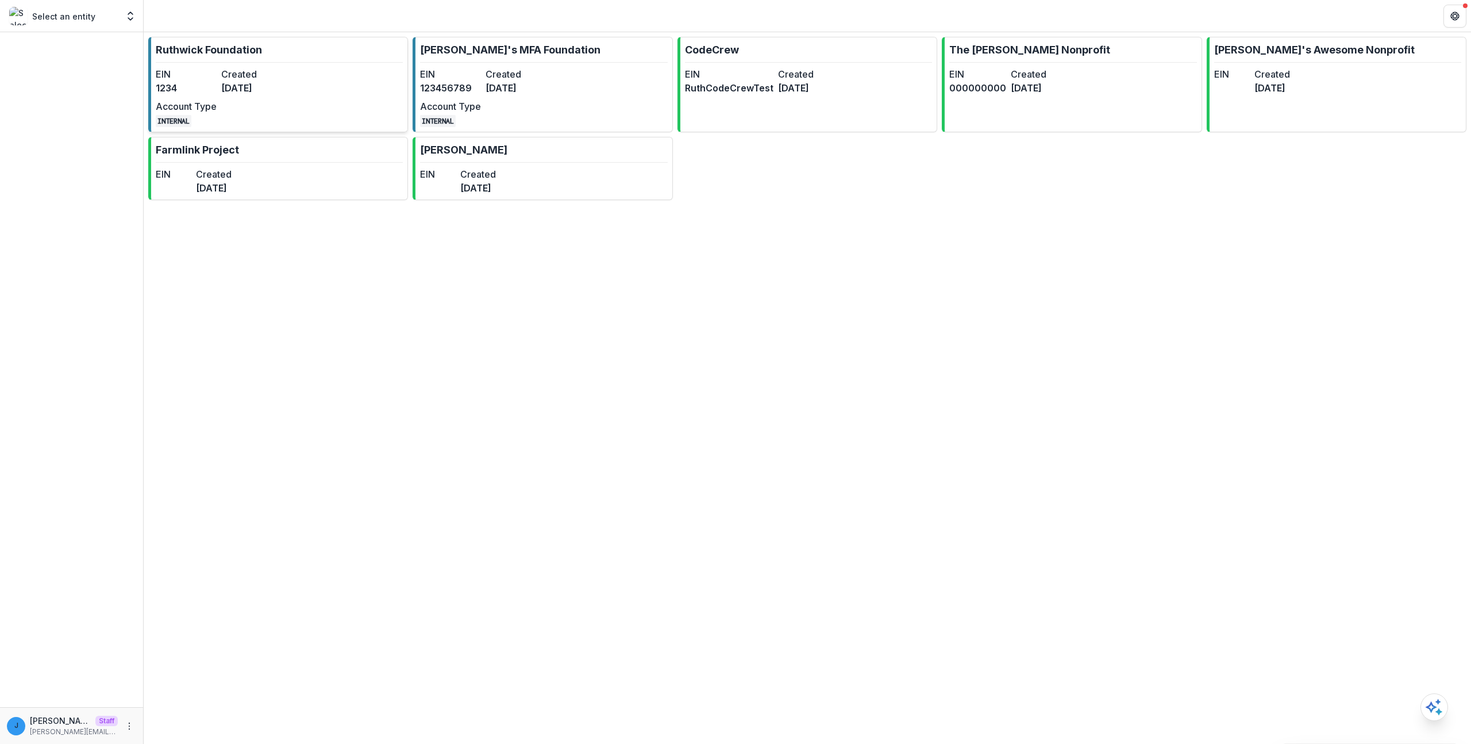
click at [275, 96] on div "EIN 1234 Created [DATE] Account Type INTERNAL" at bounding box center [219, 97] width 126 height 60
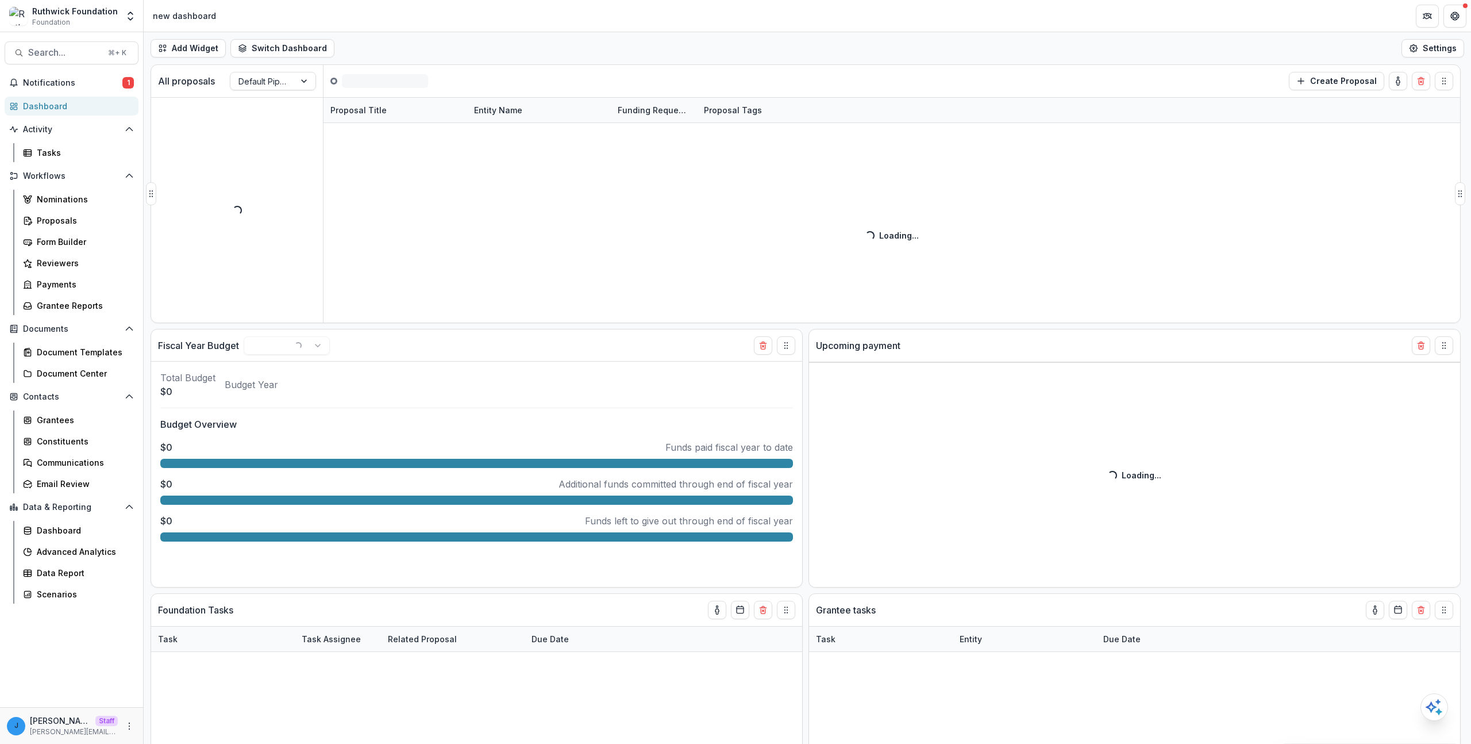
select select "******"
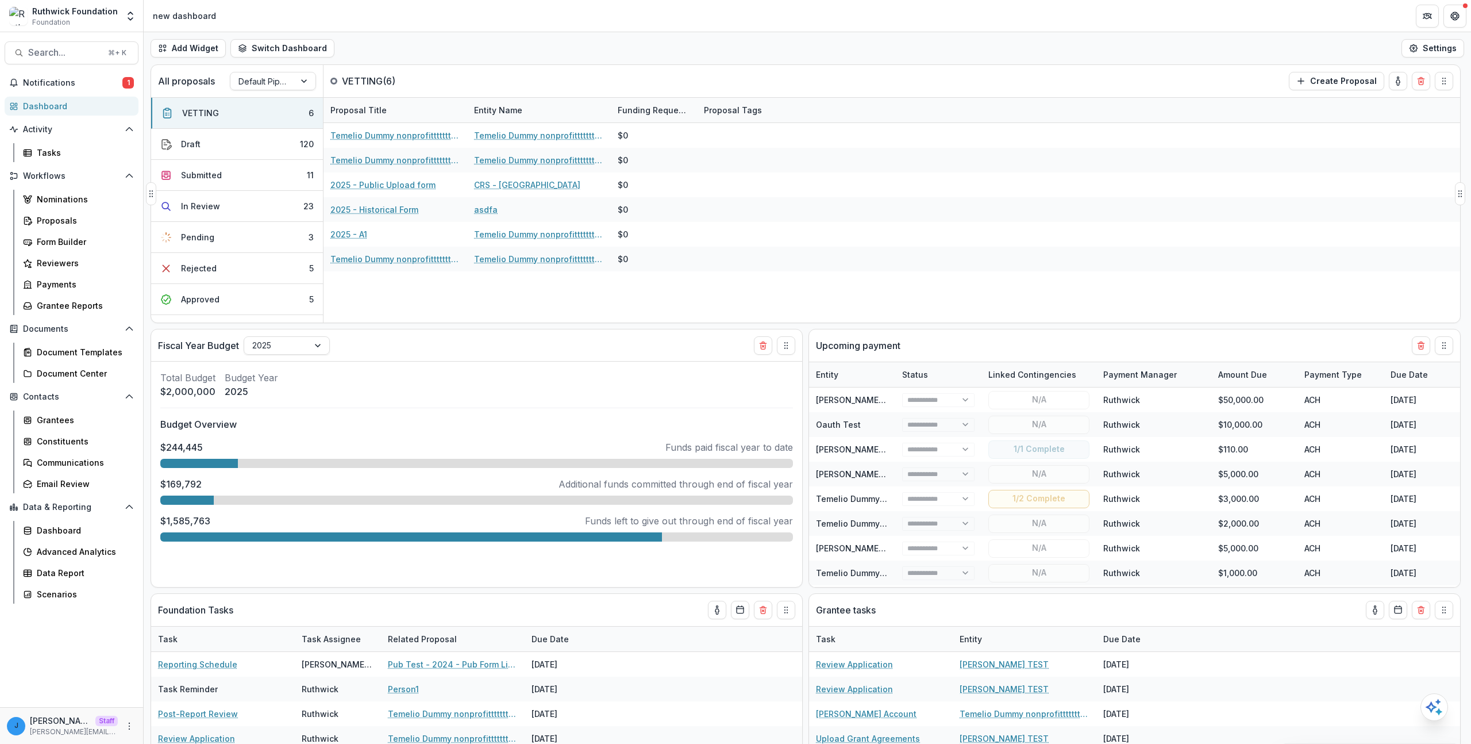
select select "******"
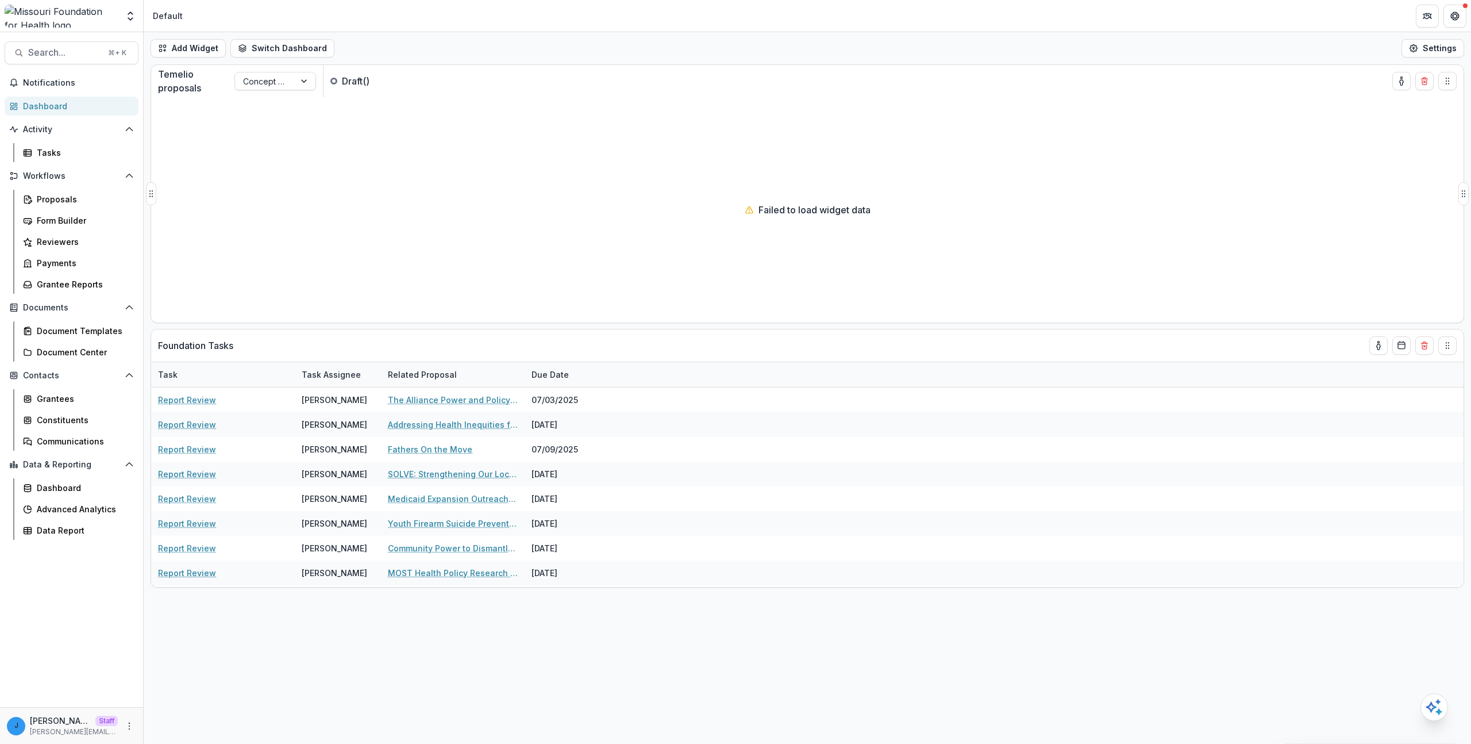
click at [483, 121] on div "Failed to load widget data" at bounding box center [807, 209] width 1313 height 225
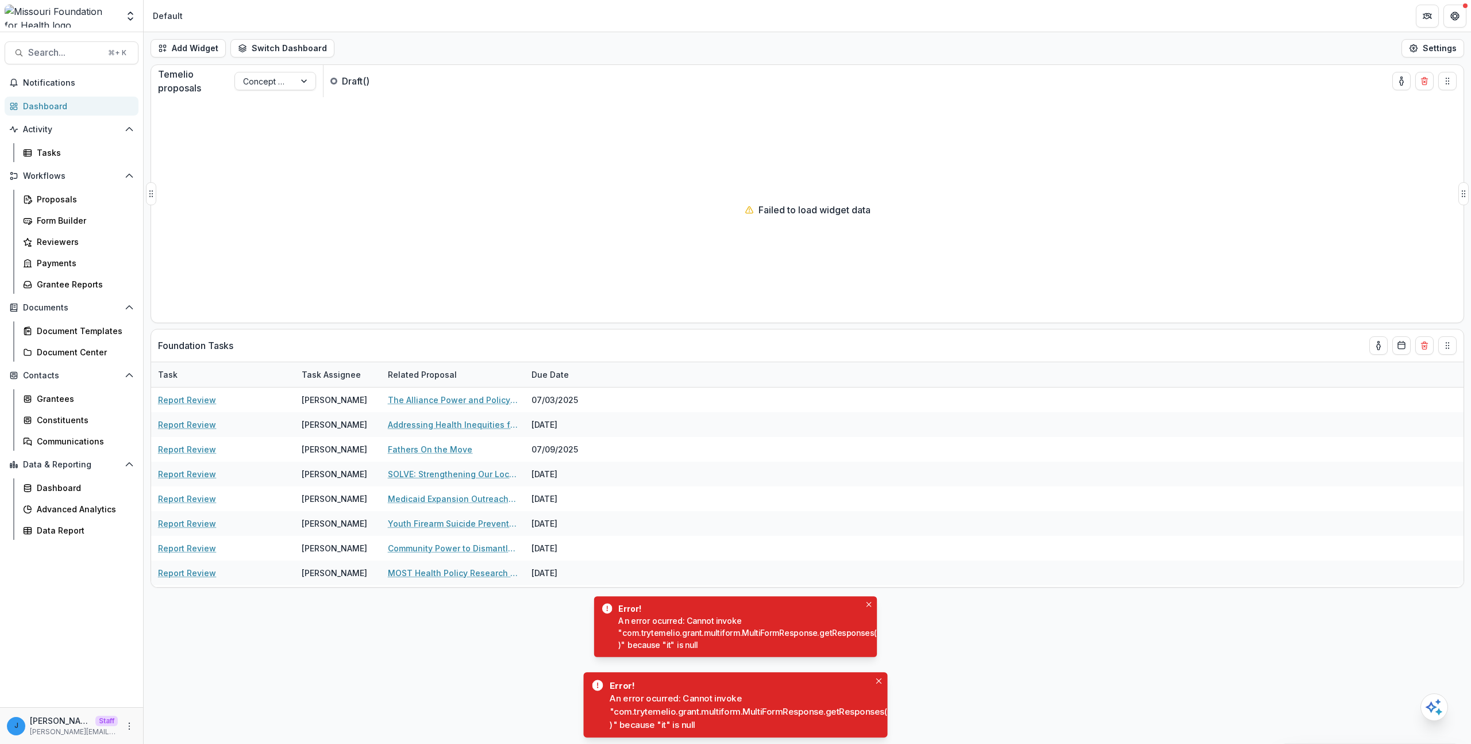
click at [464, 157] on div "Failed to load widget data" at bounding box center [807, 209] width 1313 height 225
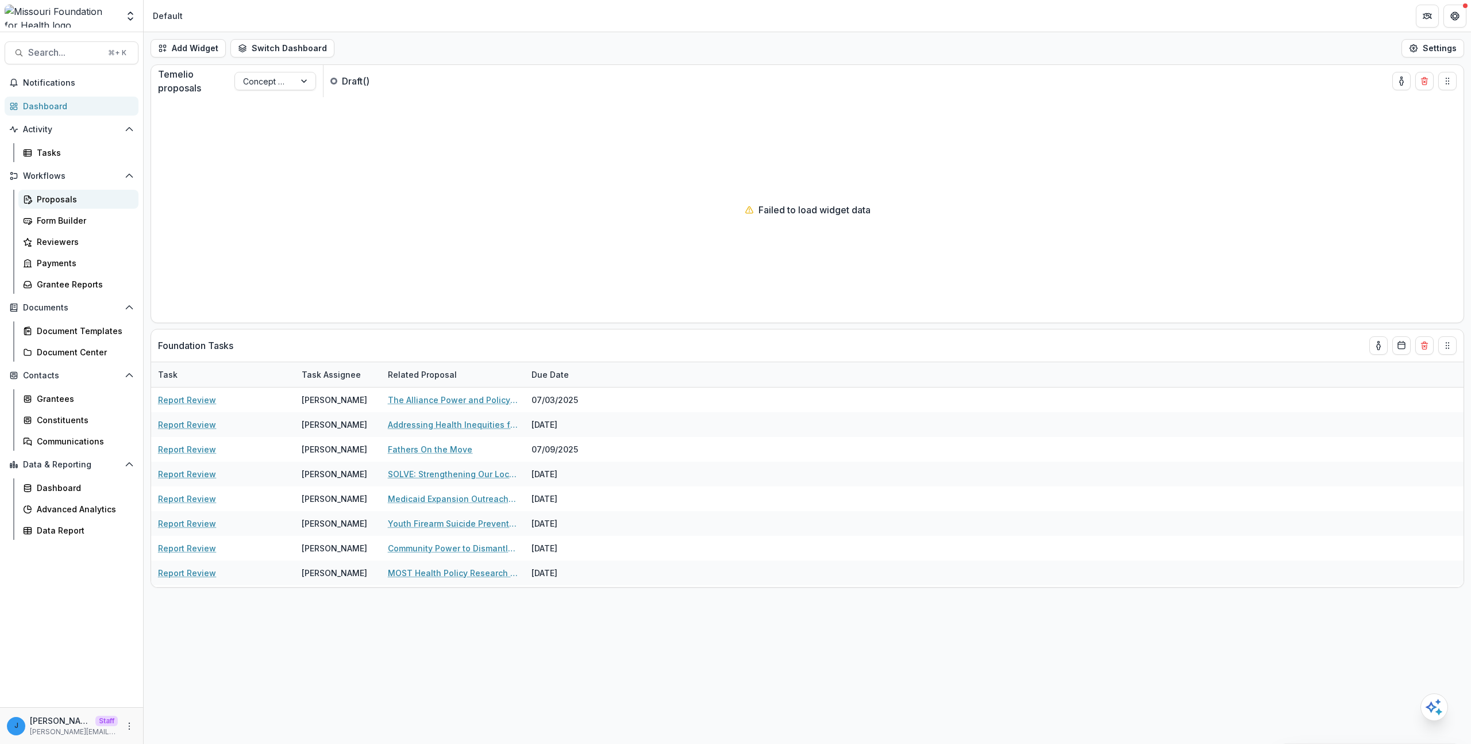
click at [86, 206] on link "Proposals" at bounding box center [78, 199] width 120 height 19
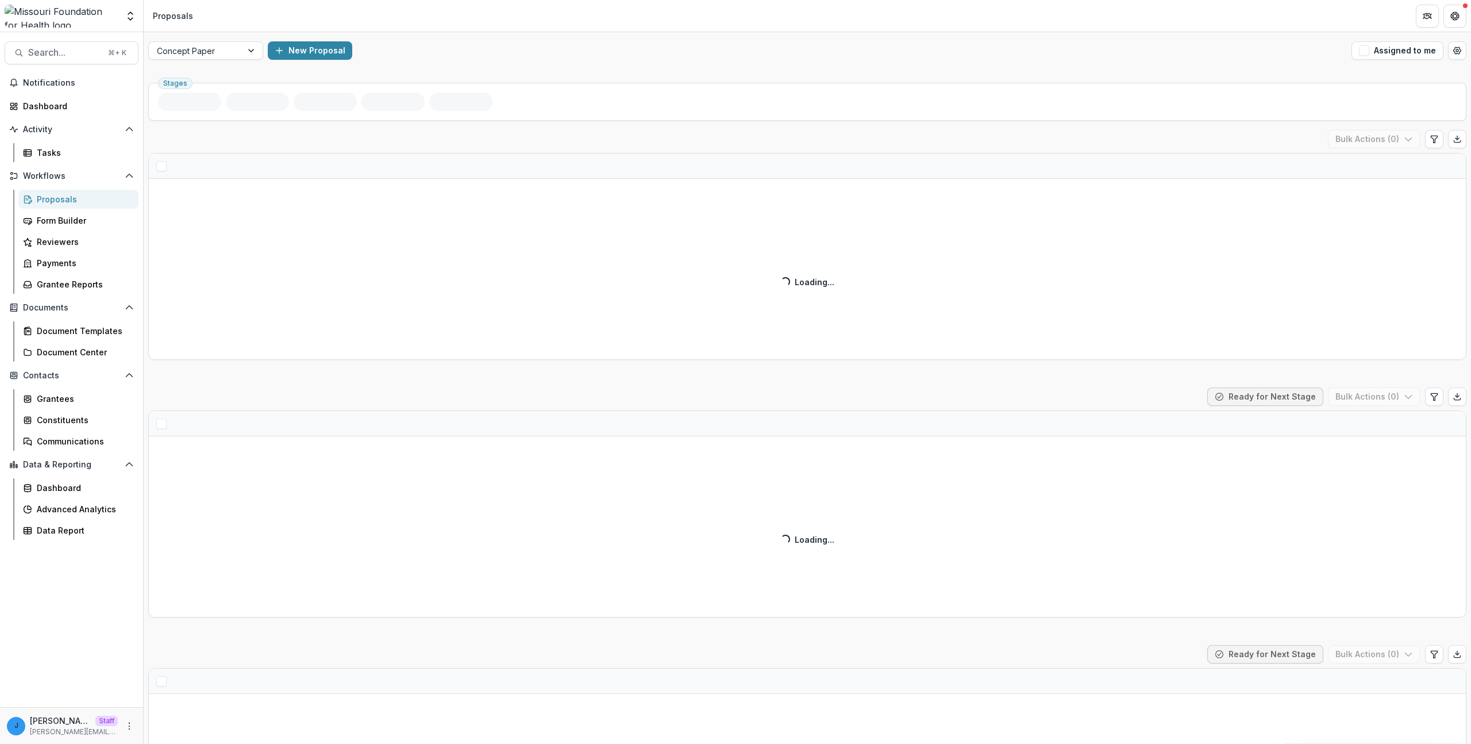
click at [420, 424] on div "Submitted ( ) Ready for Next Stage Bulk Actions ( 0 ) Loading... Loading..." at bounding box center [807, 502] width 1318 height 230
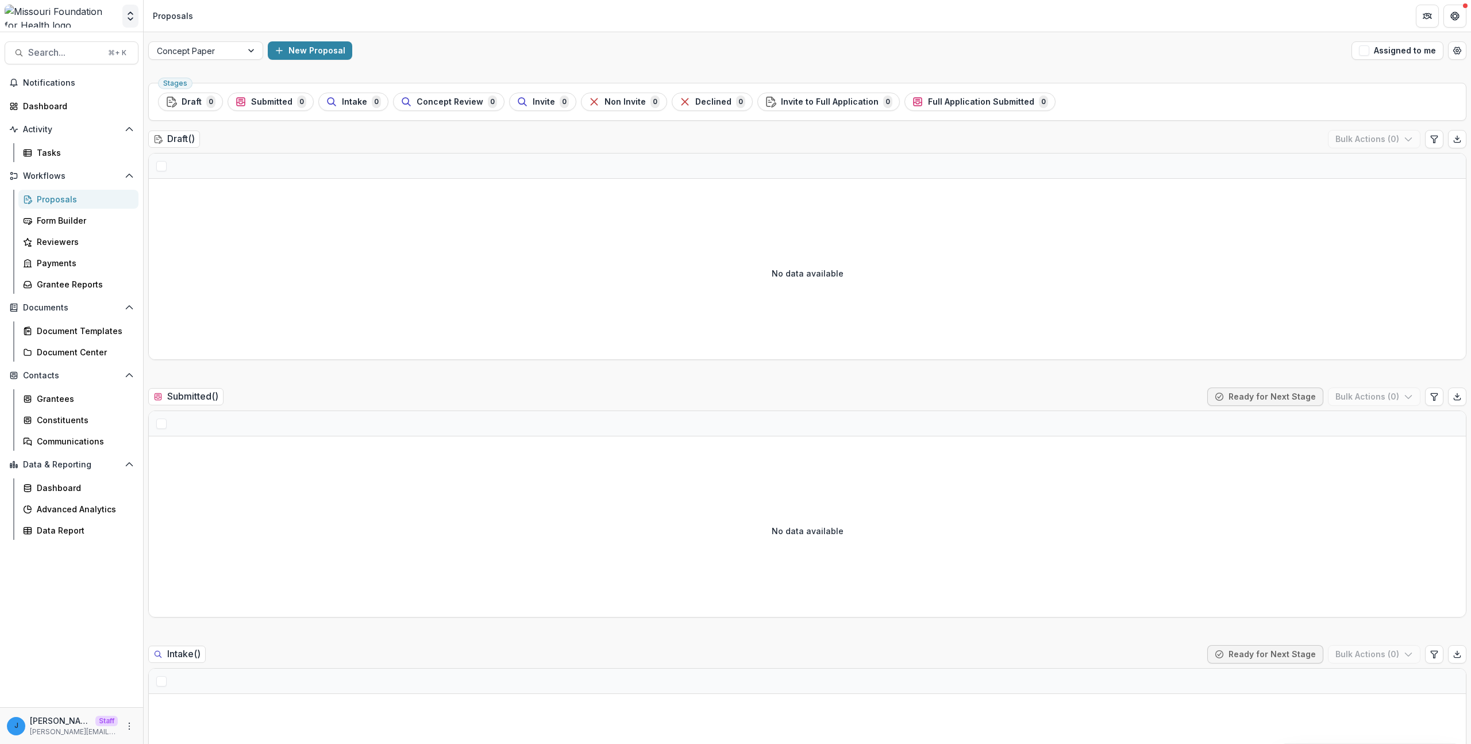
click at [125, 20] on icon "Open entity switcher" at bounding box center [130, 15] width 11 height 11
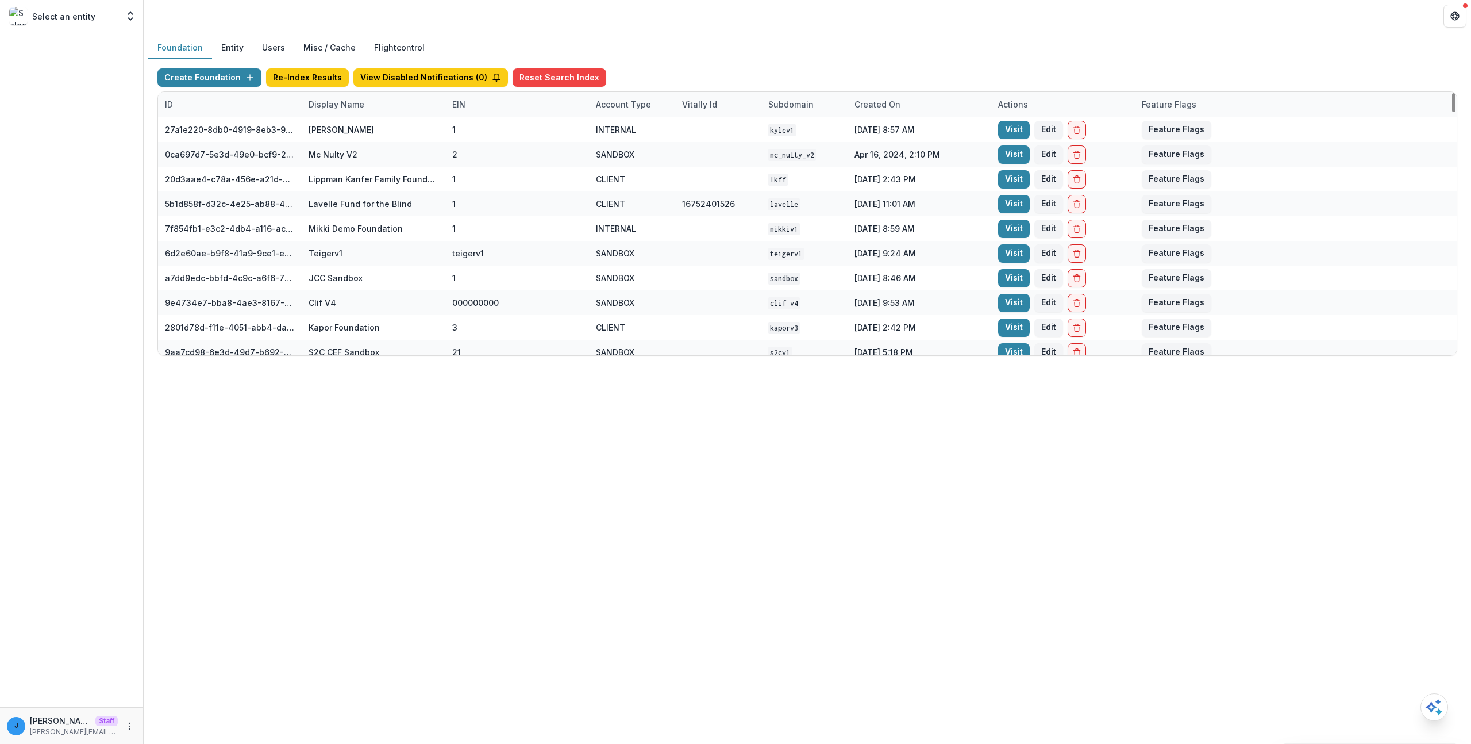
click at [353, 545] on div "Foundation Entity Users Misc / Cache Flightcontrol Create Foundation Re-Index R…" at bounding box center [807, 387] width 1327 height 711
click at [318, 499] on div "Foundation Entity Users Misc / Cache Flightcontrol Create Foundation Re-Index R…" at bounding box center [807, 387] width 1327 height 711
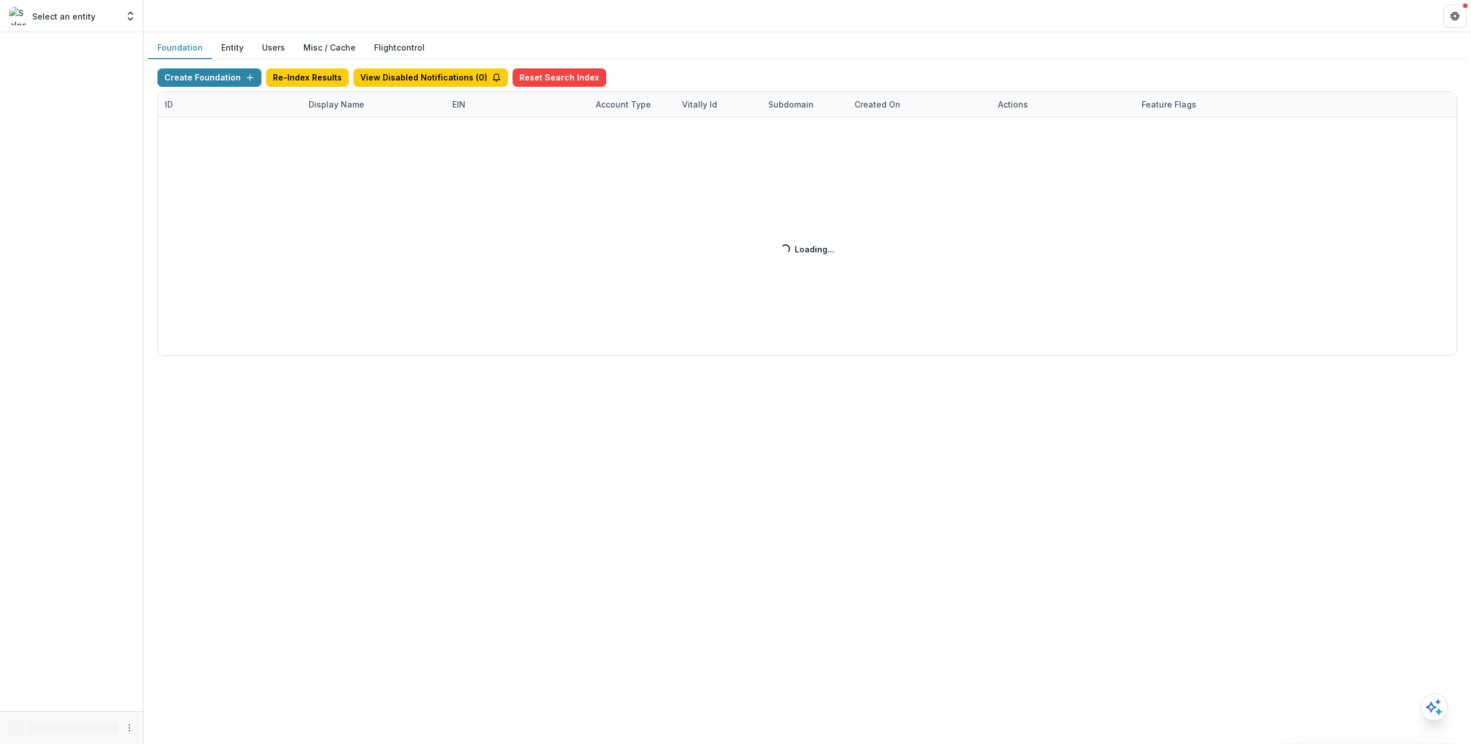
click at [276, 115] on div "Create Foundation Re-Index Results View Disabled Notifications ( 0 ) Reset Sear…" at bounding box center [807, 211] width 1300 height 287
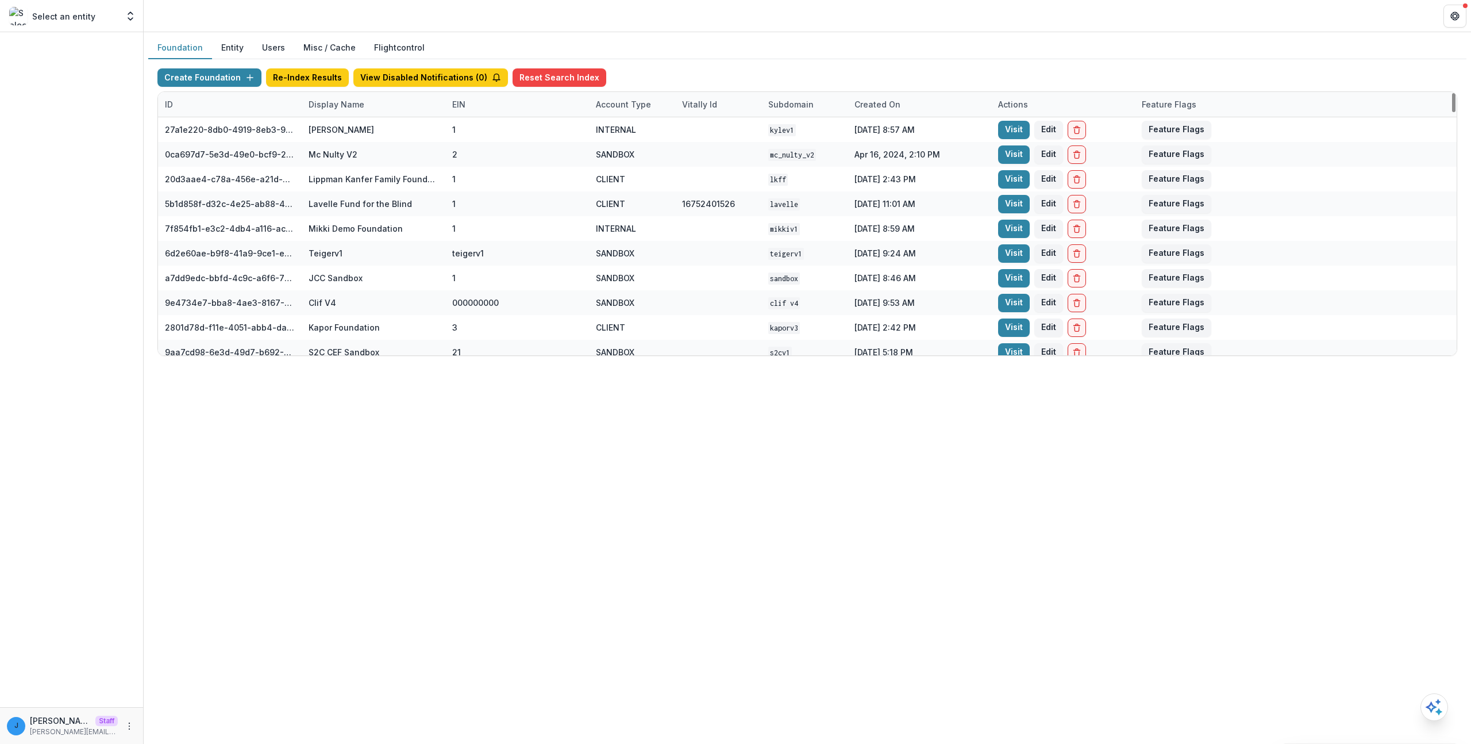
click at [293, 106] on div "ID" at bounding box center [230, 104] width 144 height 25
click at [382, 98] on div "Display Name" at bounding box center [374, 104] width 144 height 25
click at [337, 134] on input at bounding box center [373, 130] width 138 height 18
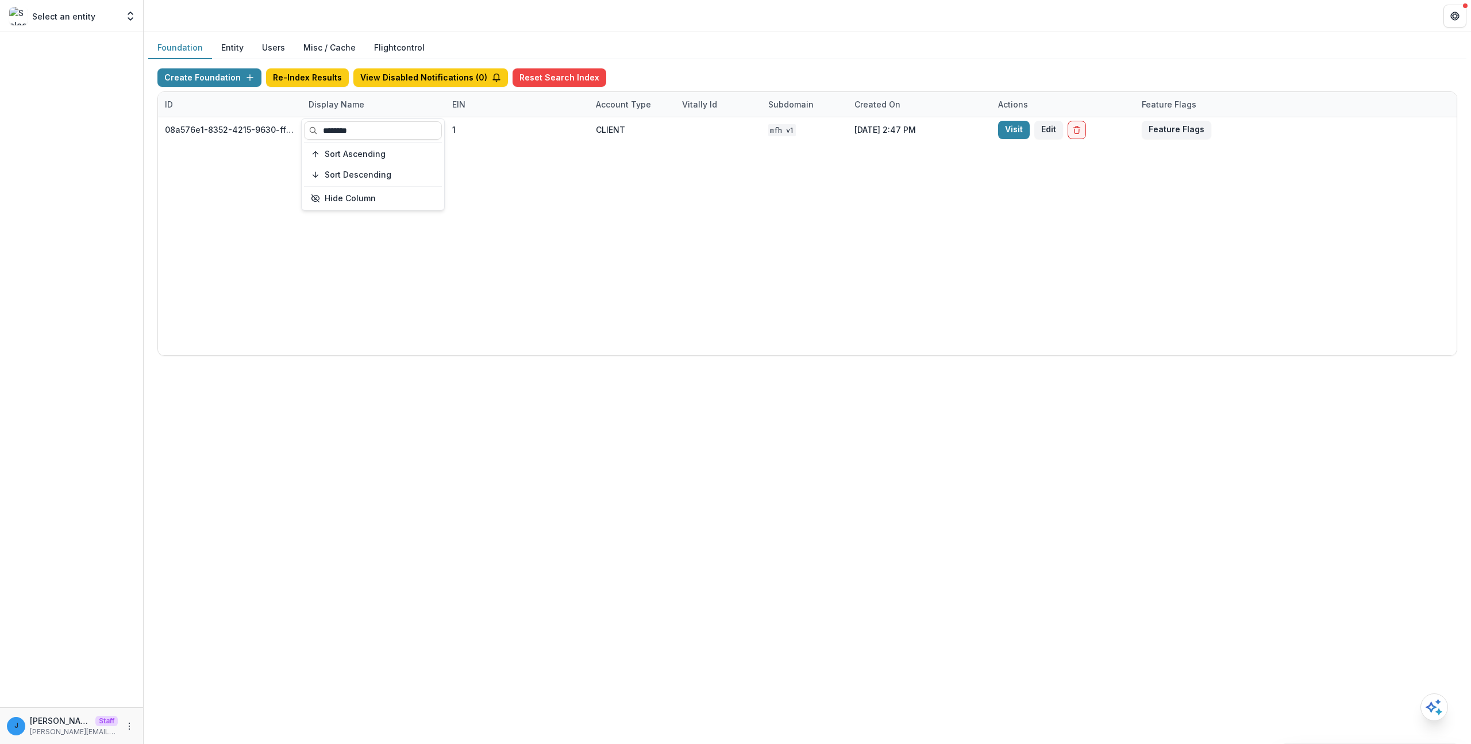
type input "********"
click at [621, 338] on div "08a576e1-8352-4215-9630-ff0d35d85970 Missouri Foundation for Health 1 CLIENT MF…" at bounding box center [807, 236] width 1299 height 238
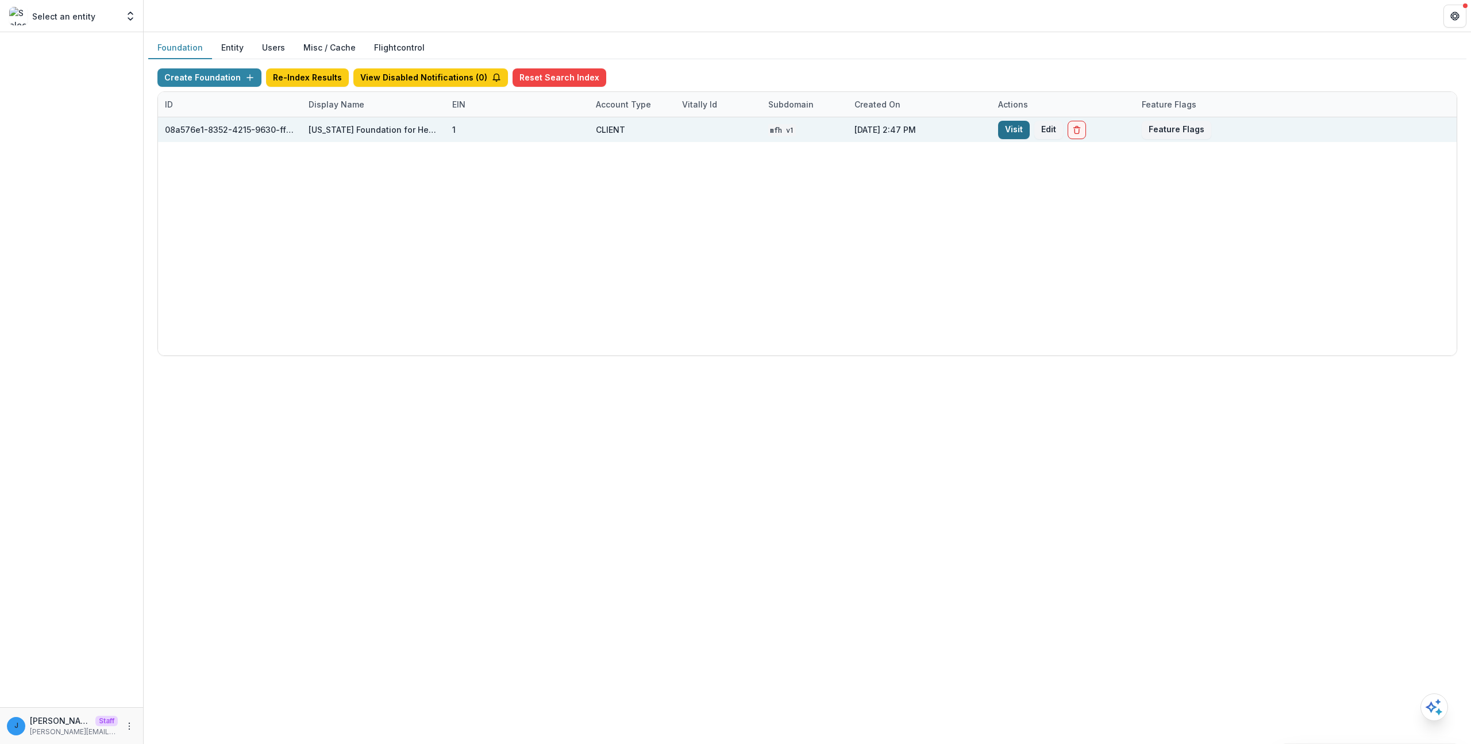
click at [1017, 134] on link "Visit" at bounding box center [1014, 130] width 32 height 18
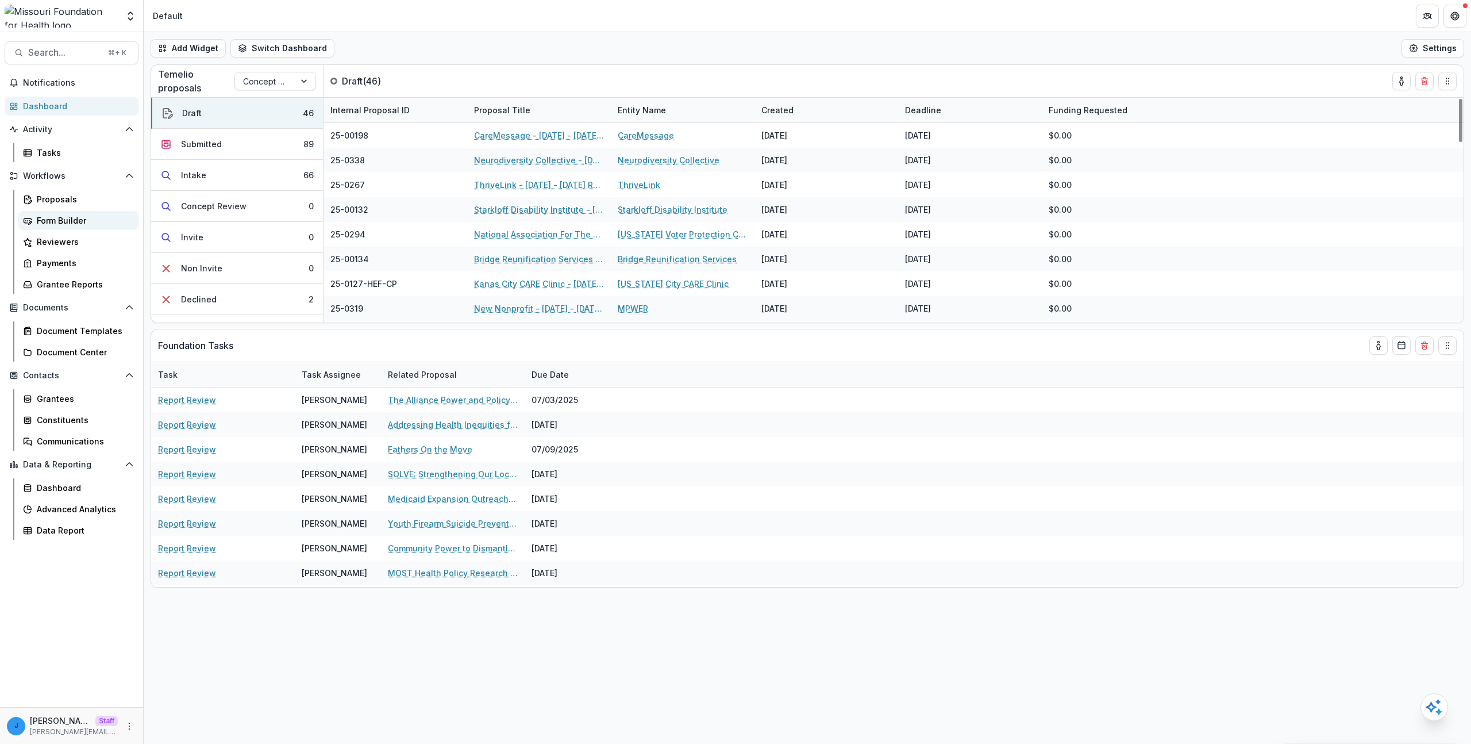
click at [49, 217] on div "Form Builder" at bounding box center [83, 220] width 93 height 12
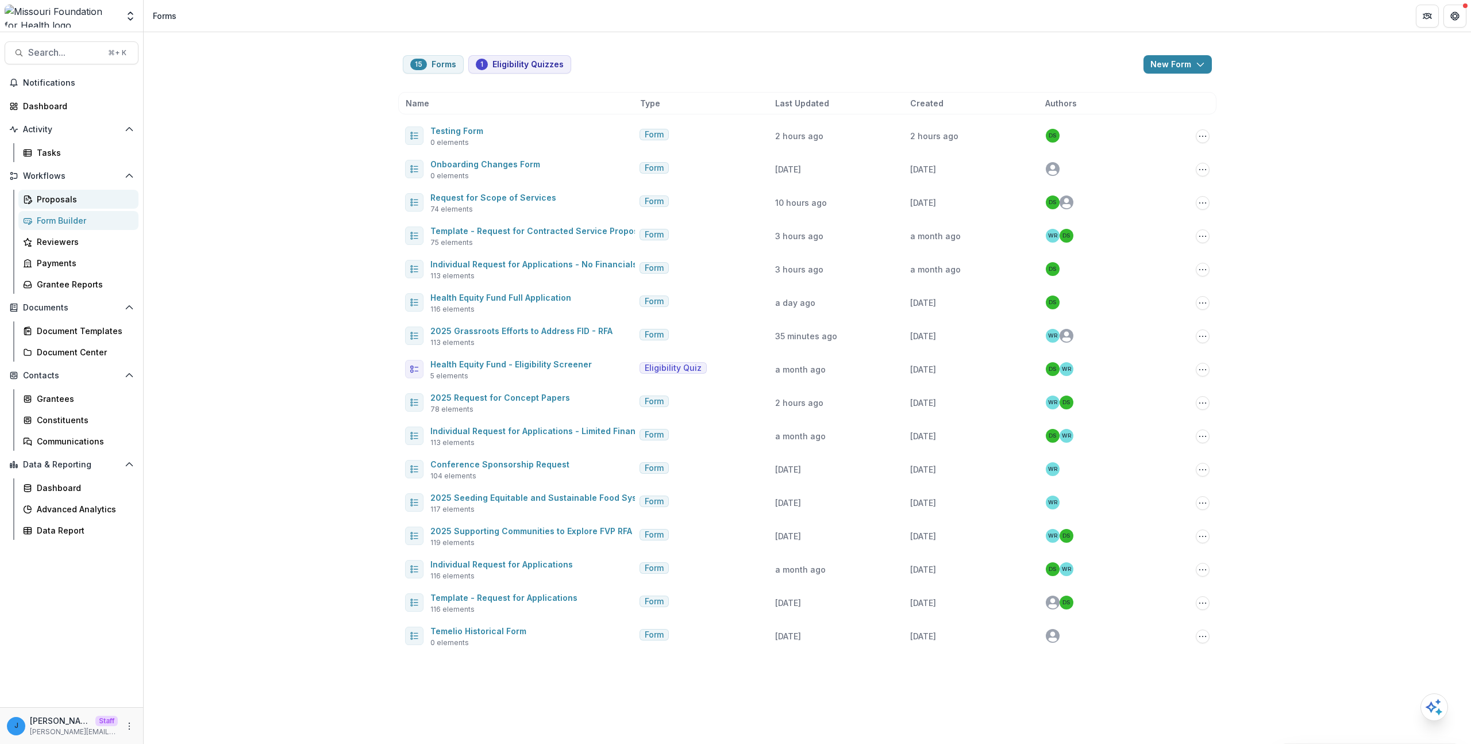
click at [57, 199] on div "Proposals" at bounding box center [83, 199] width 93 height 12
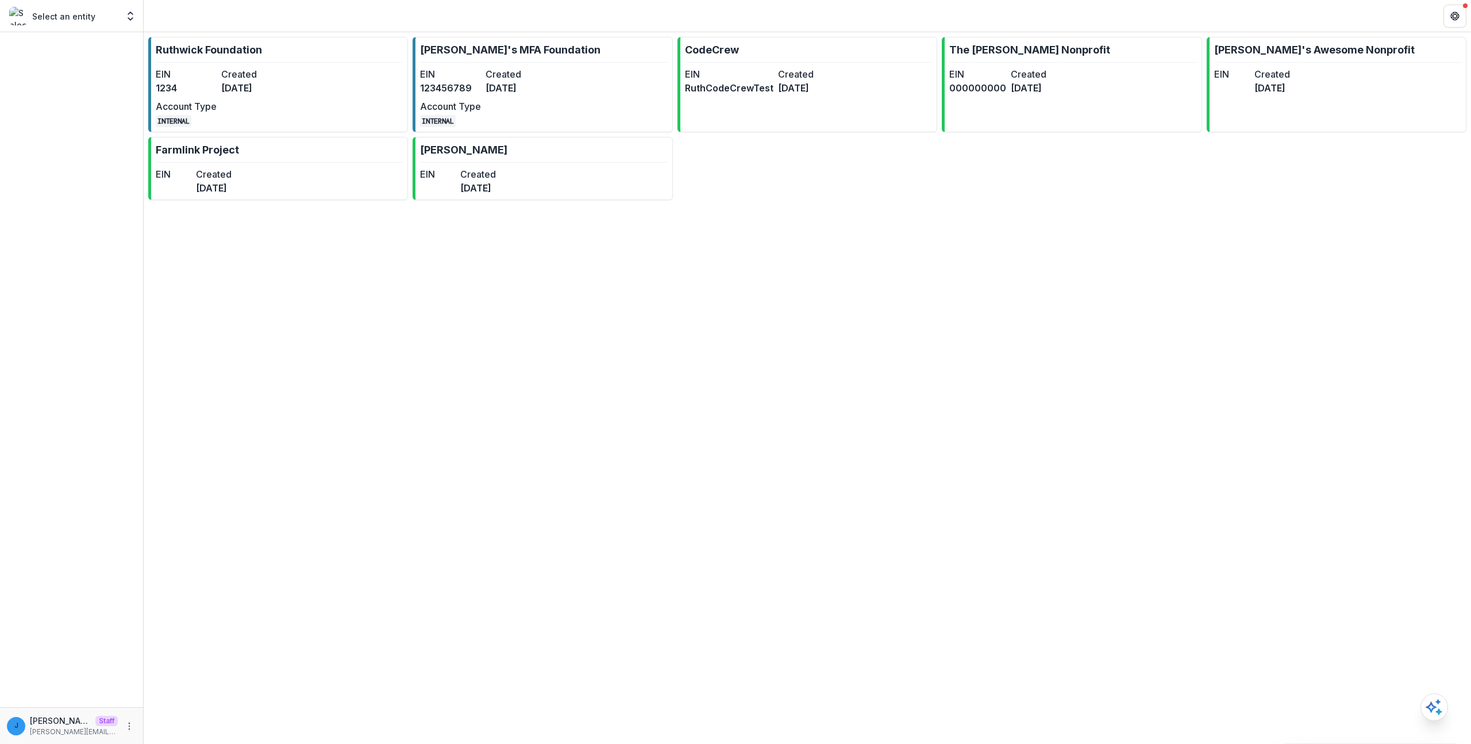
click at [130, 719] on button "More" at bounding box center [129, 726] width 14 height 14
click at [178, 718] on button "Logout" at bounding box center [205, 720] width 123 height 19
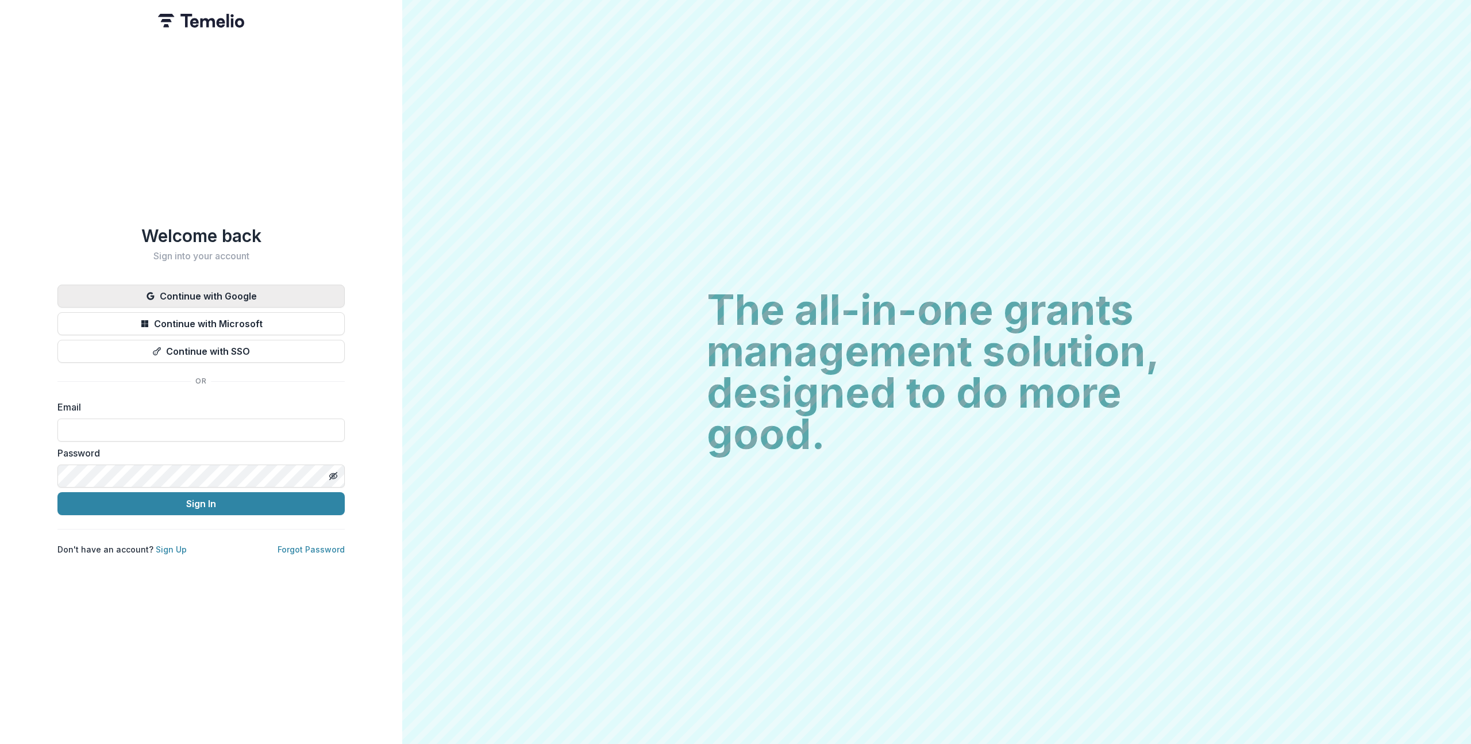
click at [262, 297] on button "Continue with Google" at bounding box center [200, 295] width 287 height 23
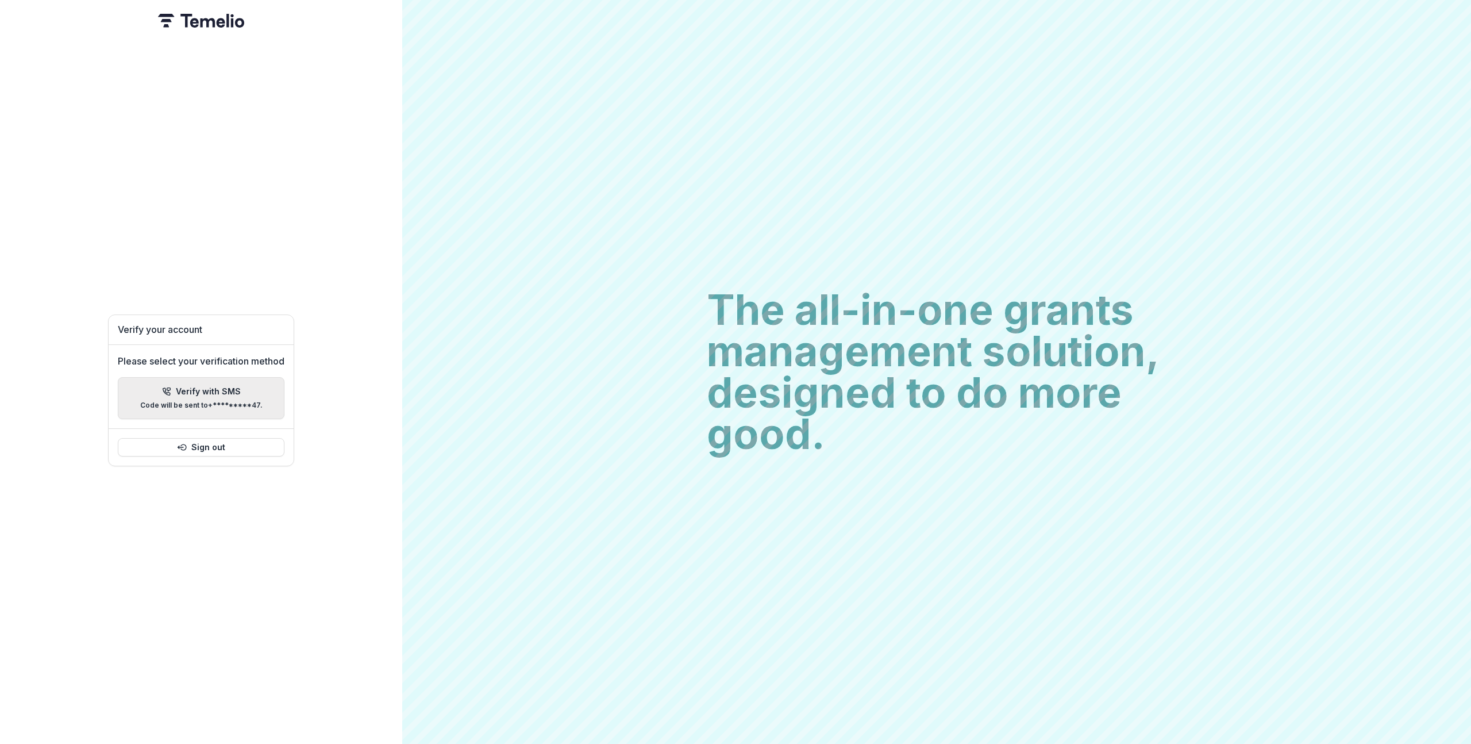
click at [244, 389] on div "Verify with SMS Code will be sent to +*********47 ." at bounding box center [201, 398] width 122 height 22
click at [203, 400] on form "We sent a 6 digit code to +*********47 . Didn't get the code? Resend" at bounding box center [201, 386] width 188 height 63
click at [202, 407] on button "Resend" at bounding box center [205, 412] width 30 height 10
click at [118, 374] on input "Please enter your pin code" at bounding box center [118, 385] width 23 height 23
paste input "******"
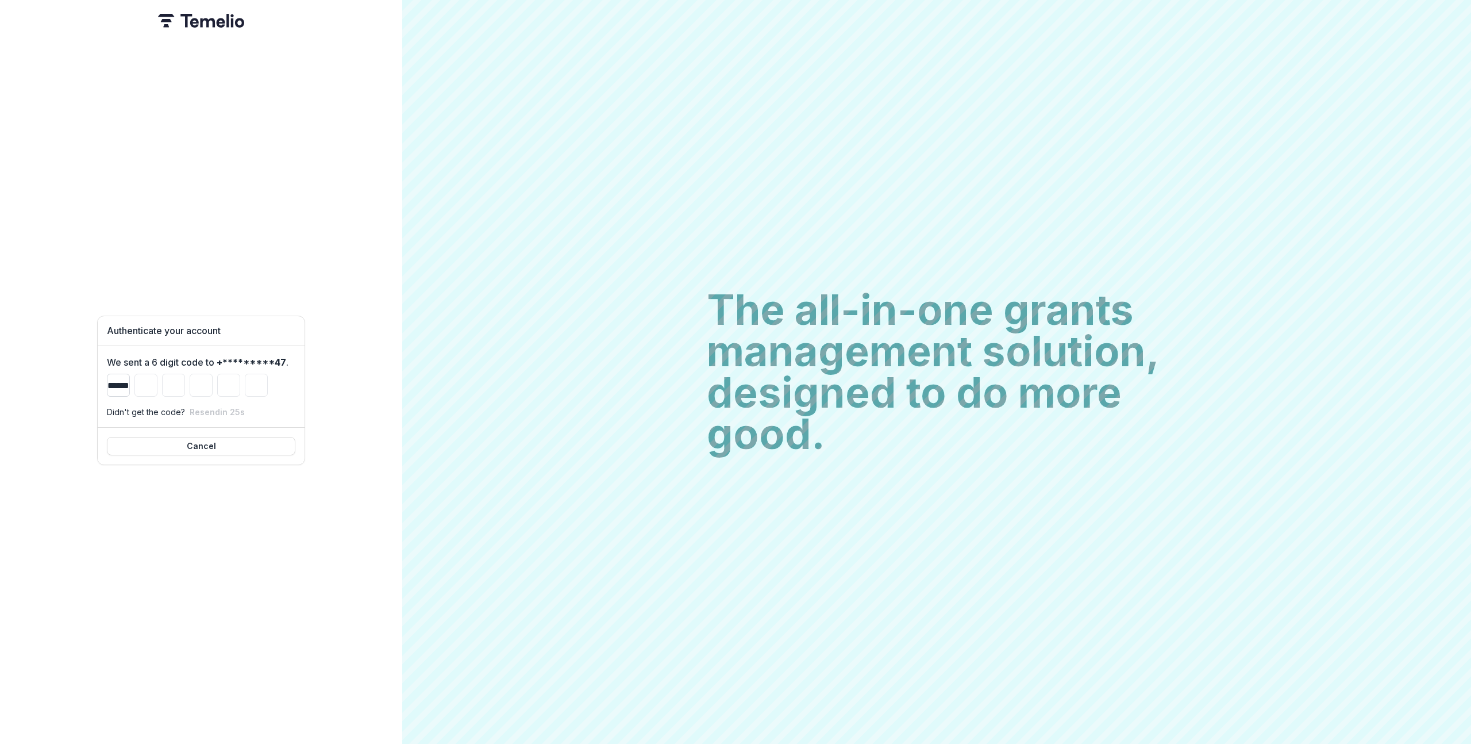
type input "*"
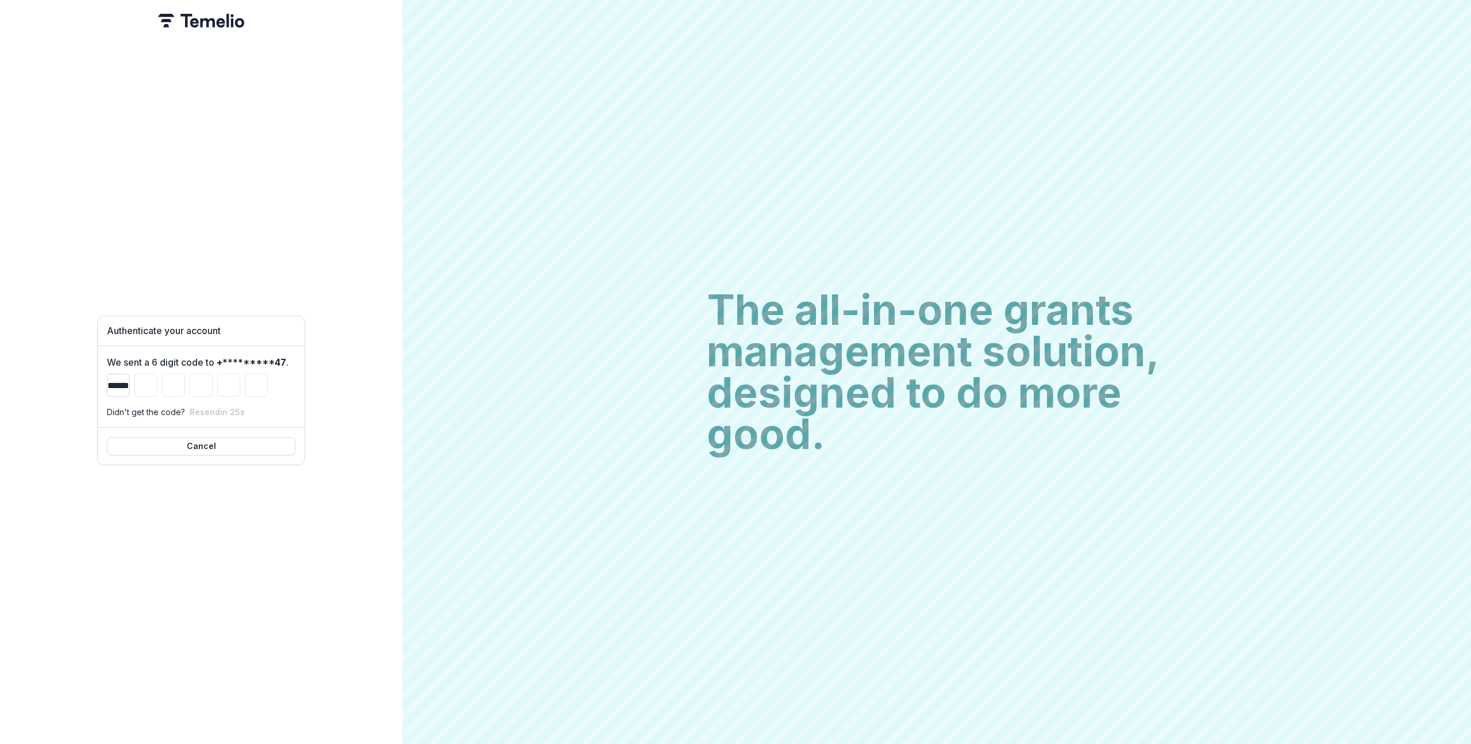
type input "*"
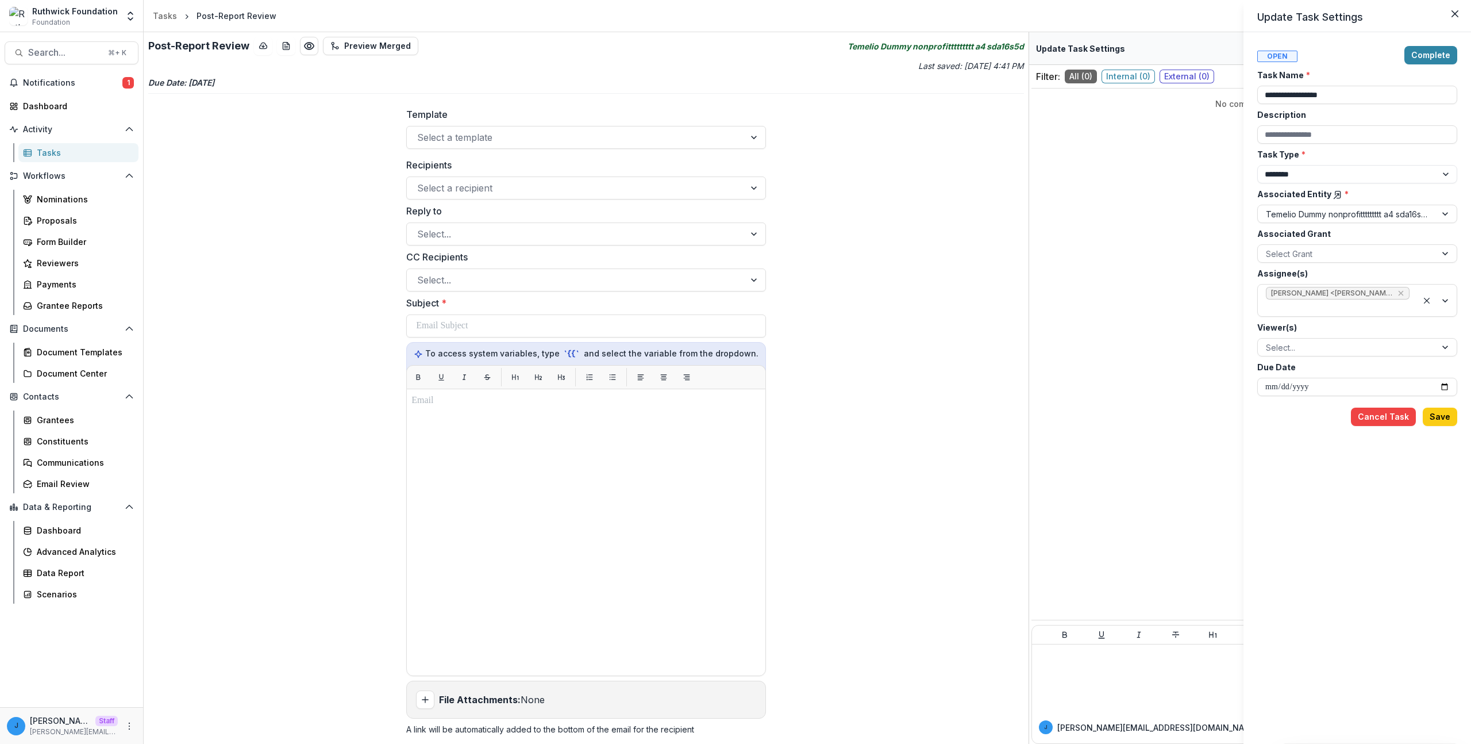
click at [892, 272] on div "**********" at bounding box center [735, 372] width 1471 height 744
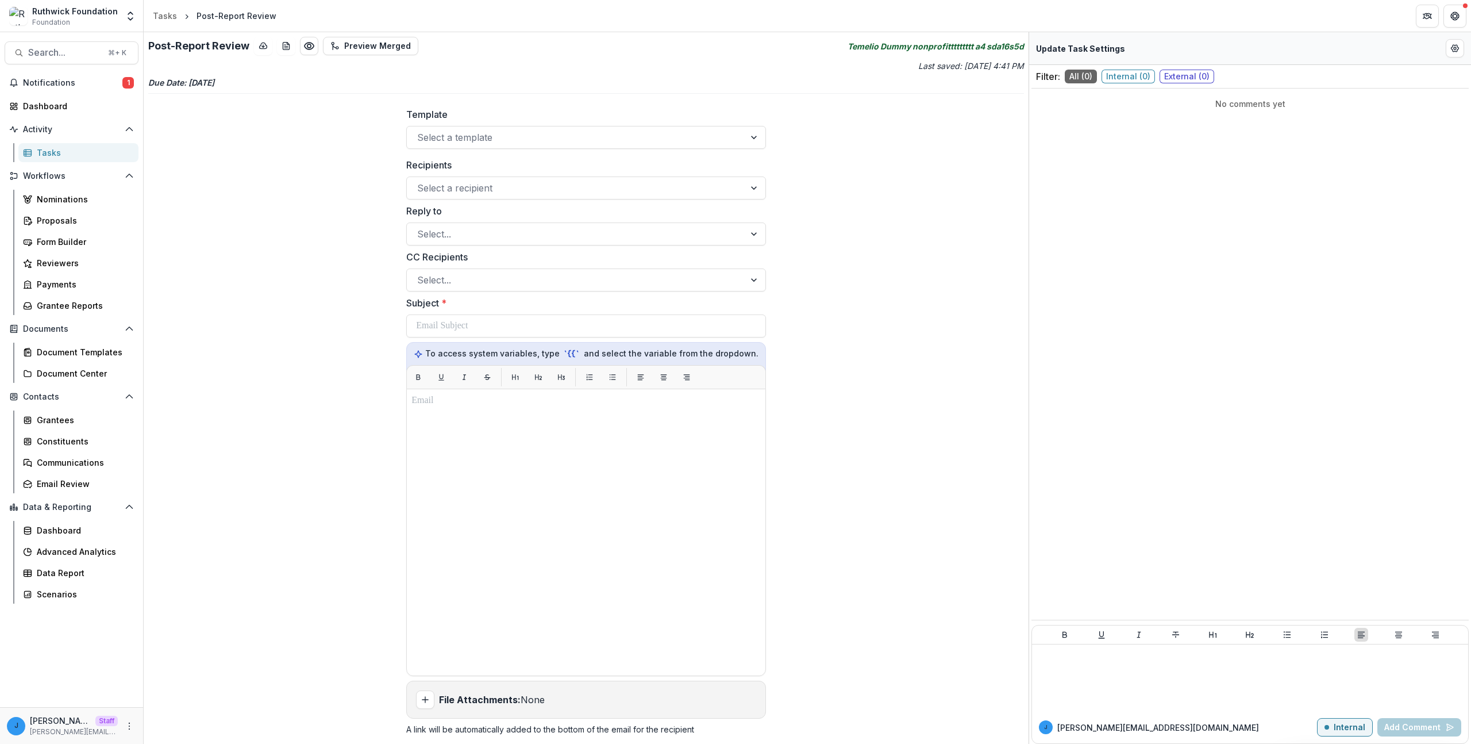
click at [263, 249] on div "Post-Report Review Preview Merged Temelio Dummy nonprofittttttttt a4 sda16s5d L…" at bounding box center [586, 387] width 885 height 711
click at [66, 156] on div "Tasks" at bounding box center [83, 153] width 93 height 12
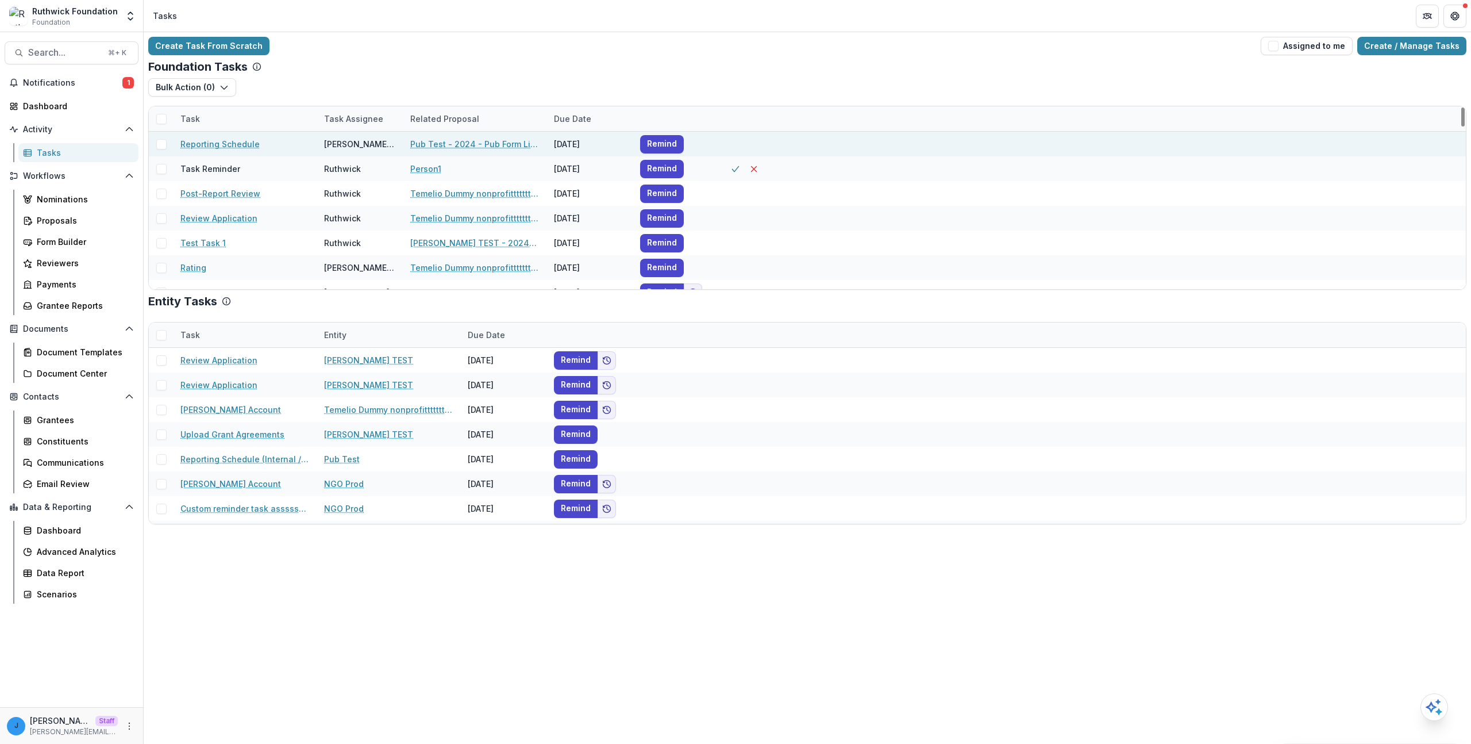
click at [234, 149] on link "Reporting Schedule" at bounding box center [219, 144] width 79 height 12
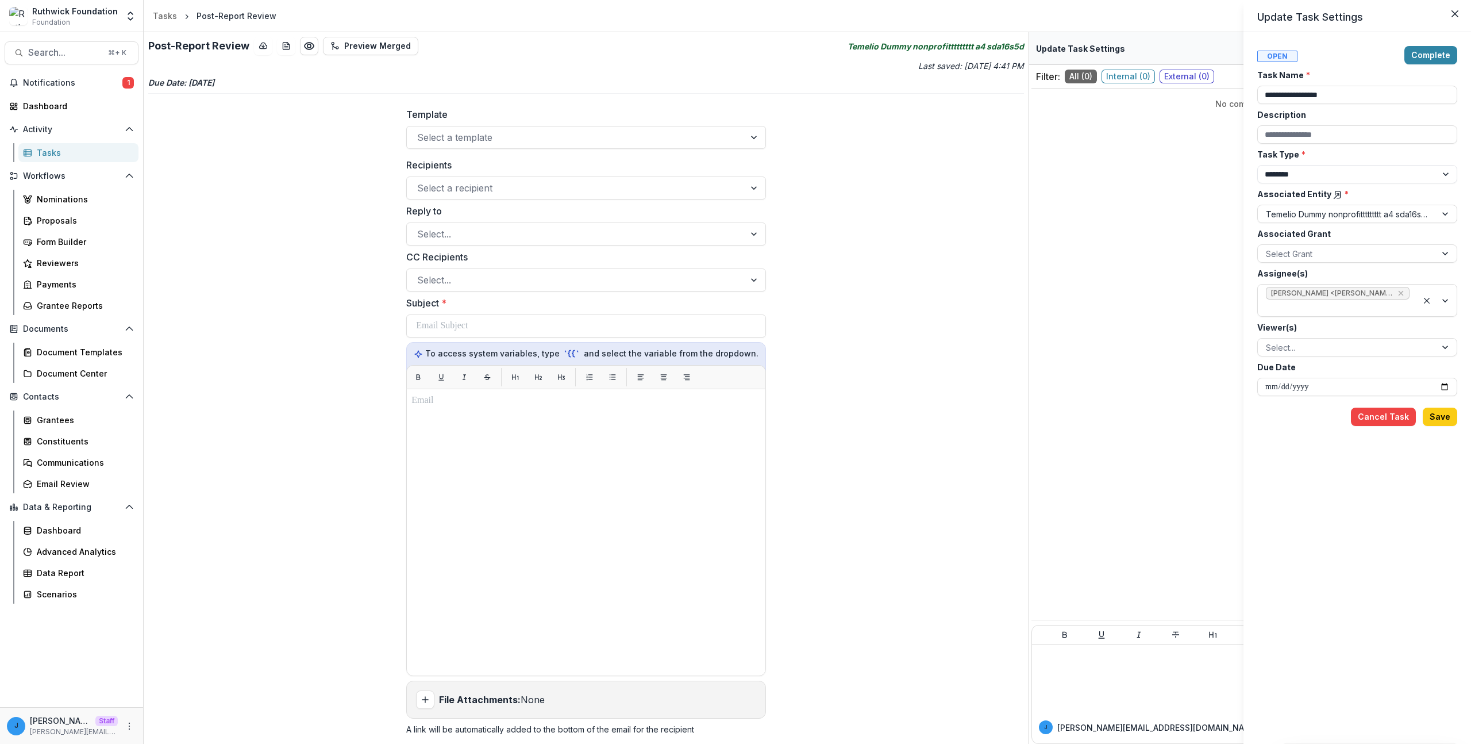
click at [359, 245] on div "**********" at bounding box center [735, 372] width 1471 height 744
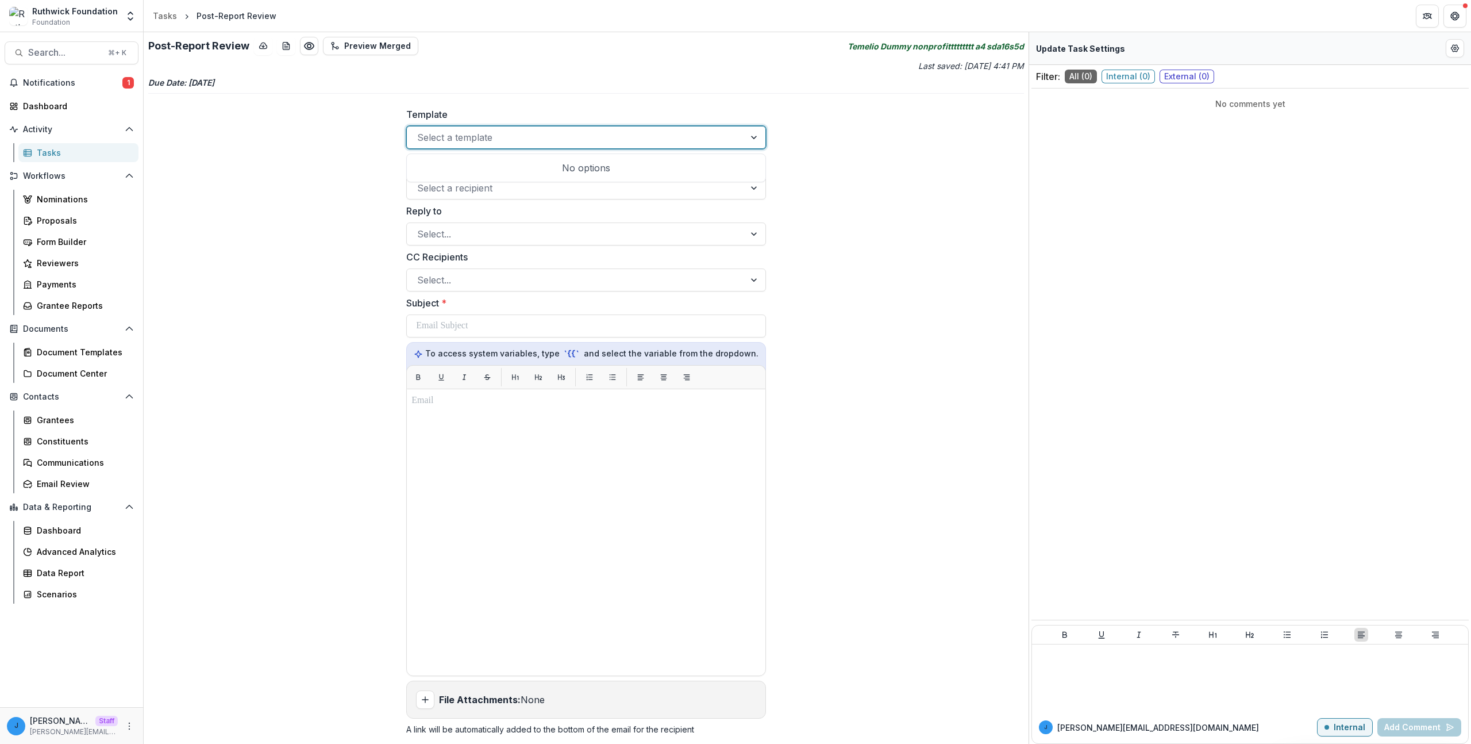
click at [478, 139] on div at bounding box center [575, 137] width 317 height 16
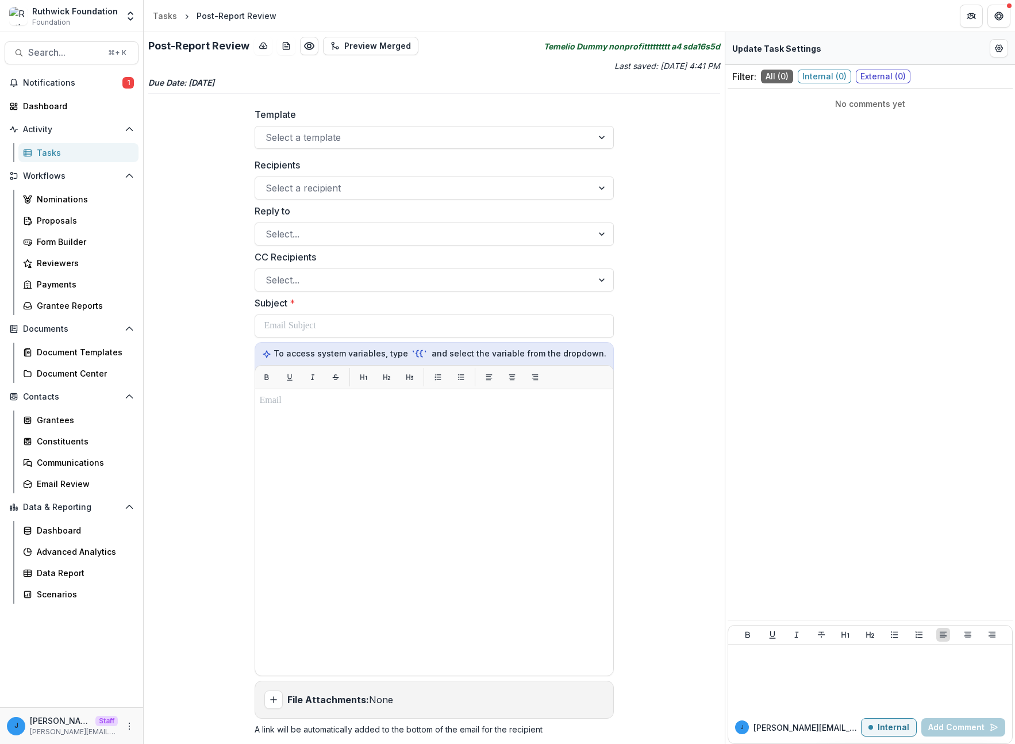
click at [86, 152] on div "Tasks" at bounding box center [83, 153] width 93 height 12
